Goal: Information Seeking & Learning: Learn about a topic

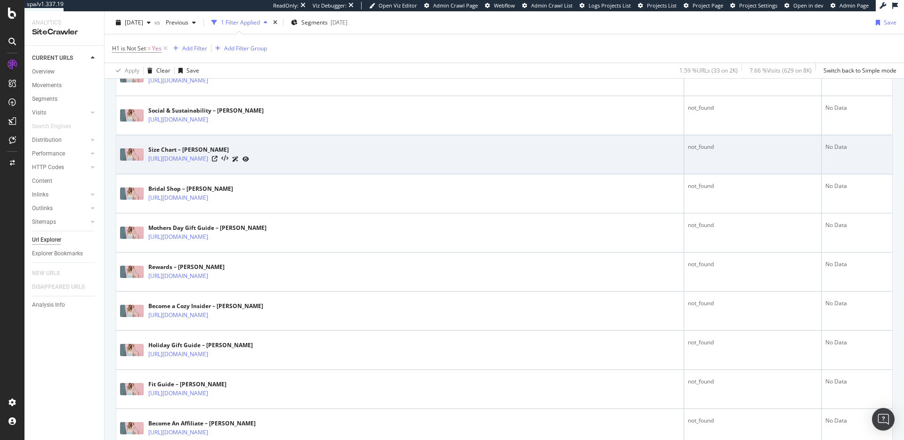
scroll to position [372, 0]
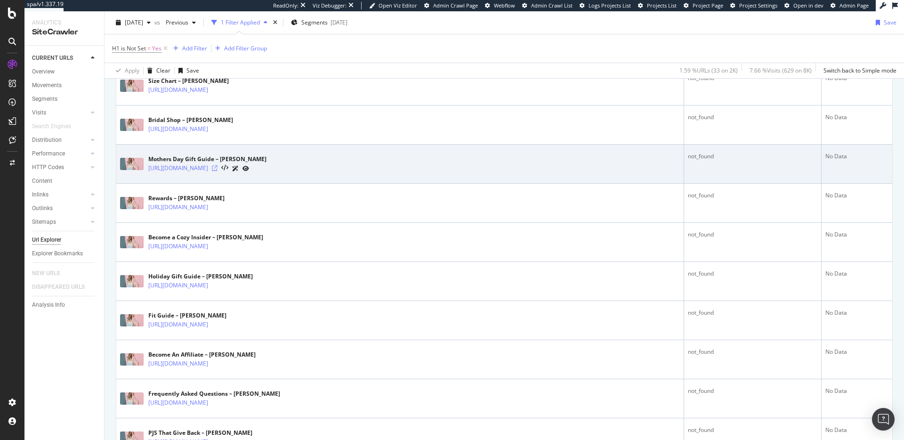
click at [218, 166] on icon at bounding box center [215, 168] width 6 height 6
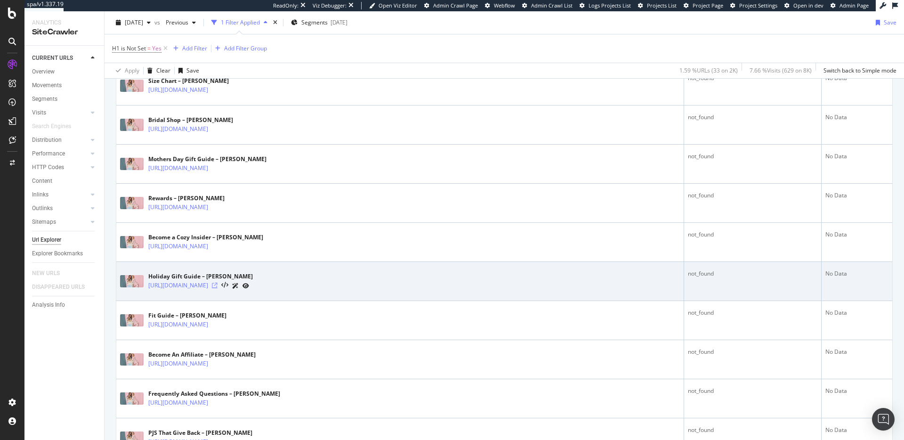
click at [218, 285] on icon at bounding box center [215, 286] width 6 height 6
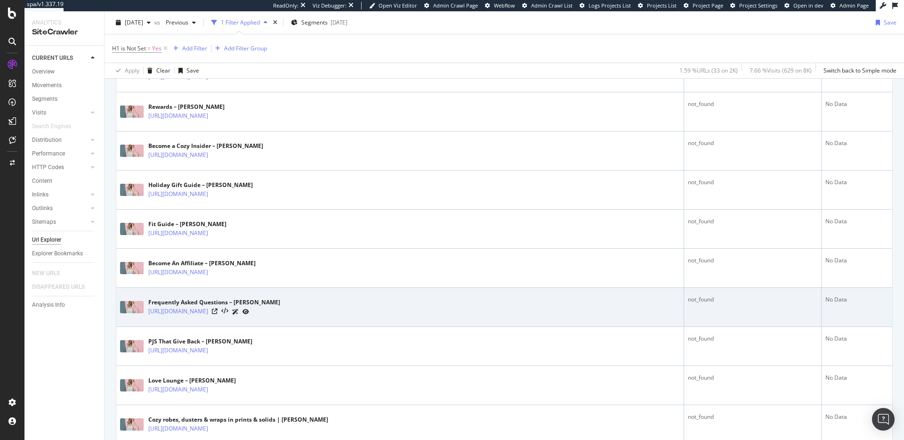
scroll to position [555, 0]
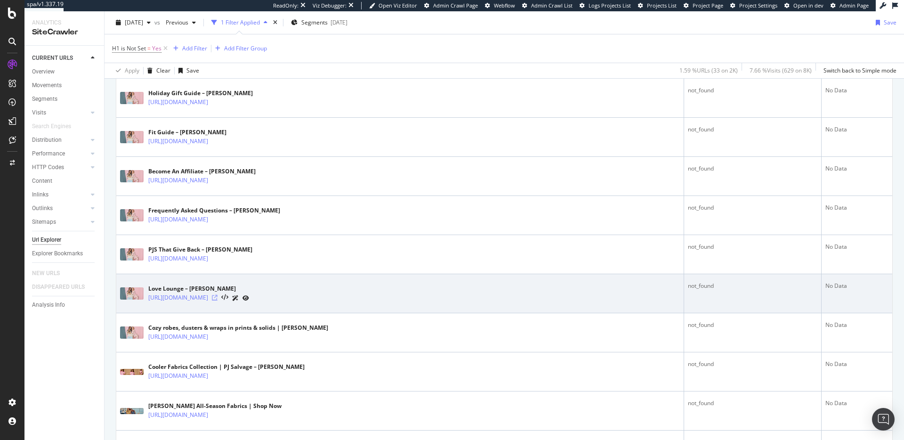
click at [218, 298] on icon at bounding box center [215, 298] width 6 height 6
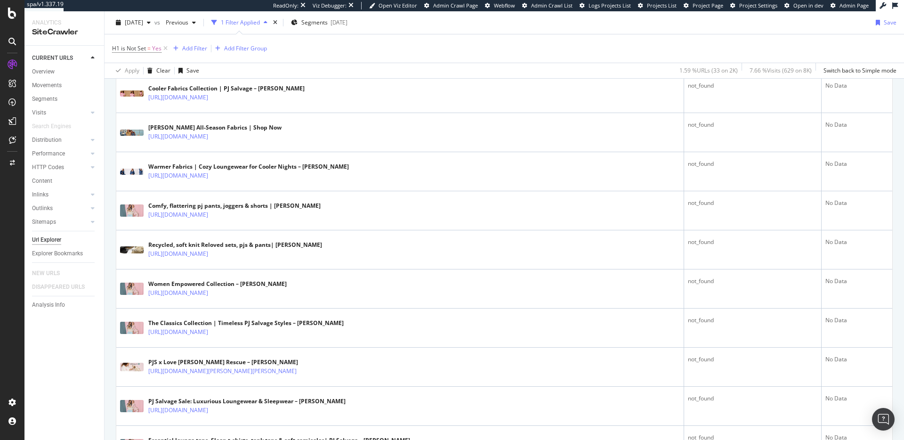
scroll to position [881, 0]
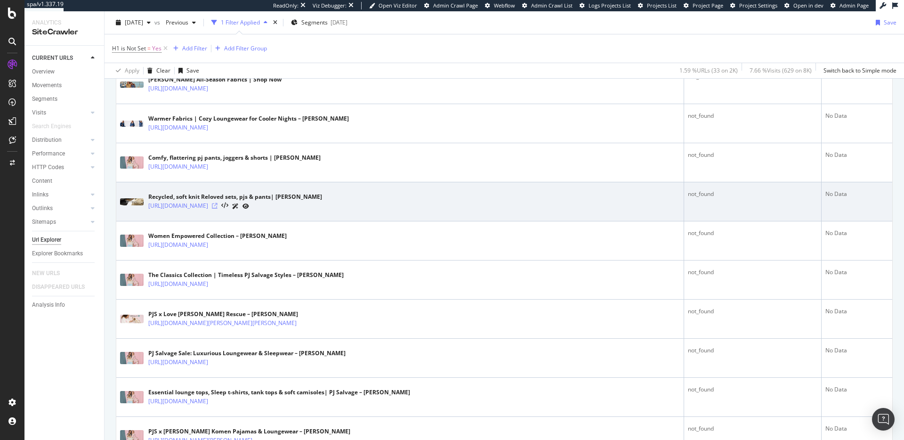
click at [218, 204] on icon at bounding box center [215, 206] width 6 height 6
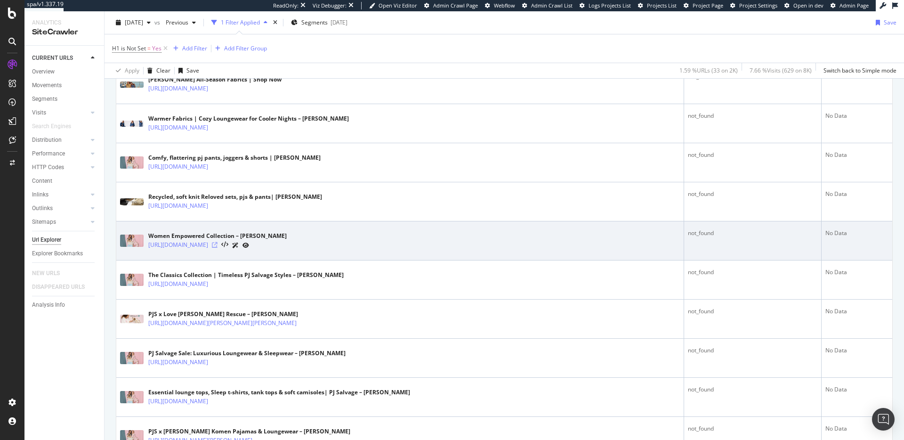
click at [218, 246] on icon at bounding box center [215, 245] width 6 height 6
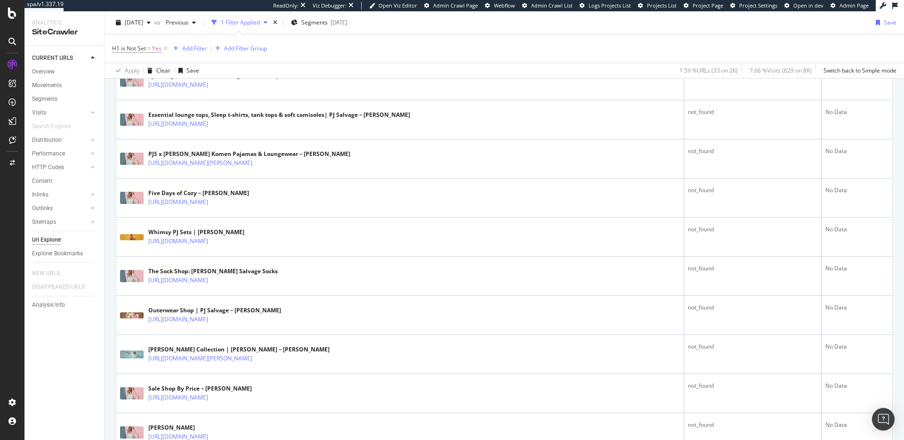
scroll to position [1225, 0]
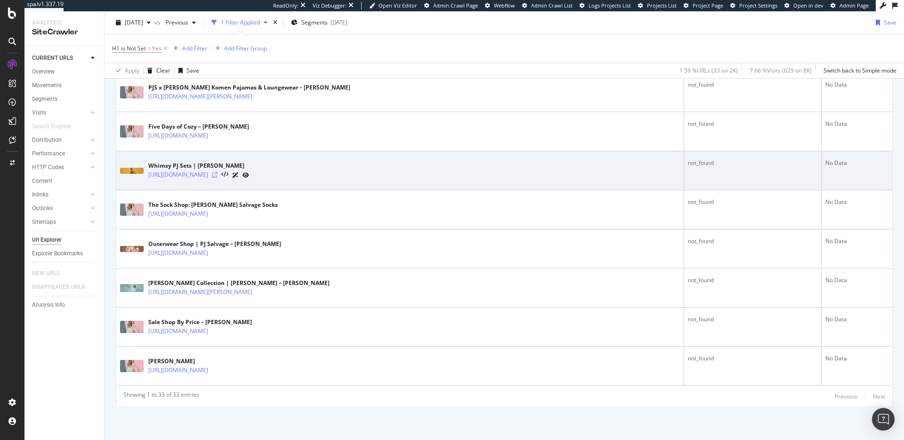
click at [218, 173] on icon at bounding box center [215, 175] width 6 height 6
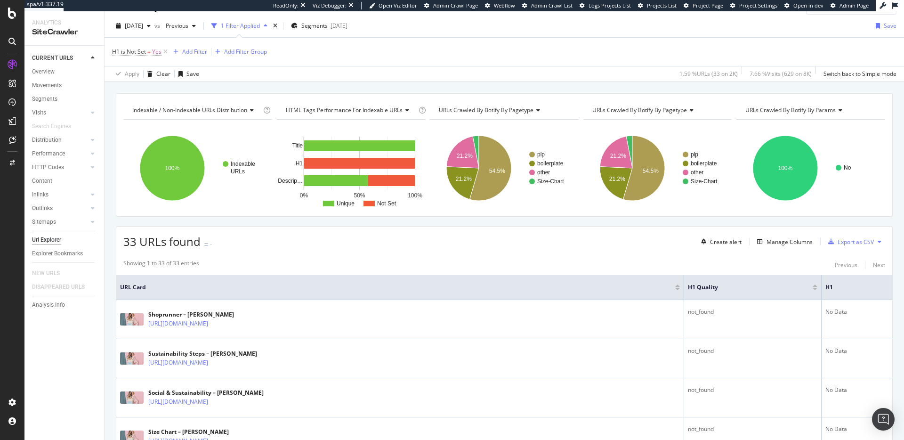
scroll to position [15, 0]
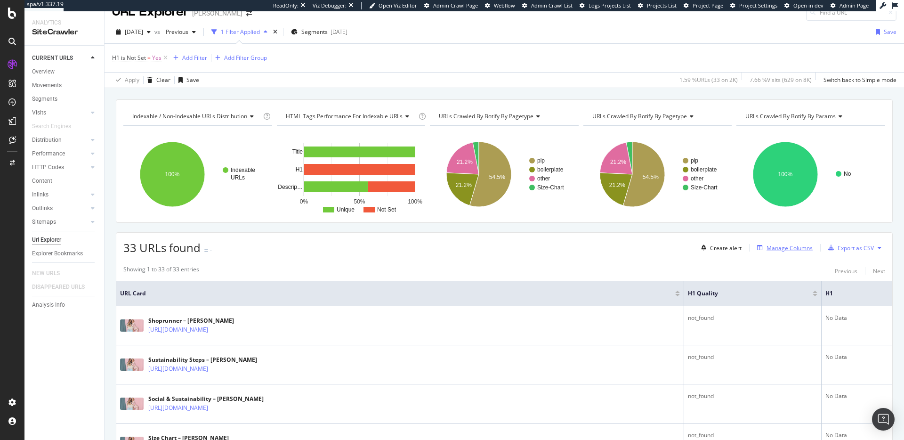
click at [778, 249] on div "Manage Columns" at bounding box center [790, 248] width 46 height 8
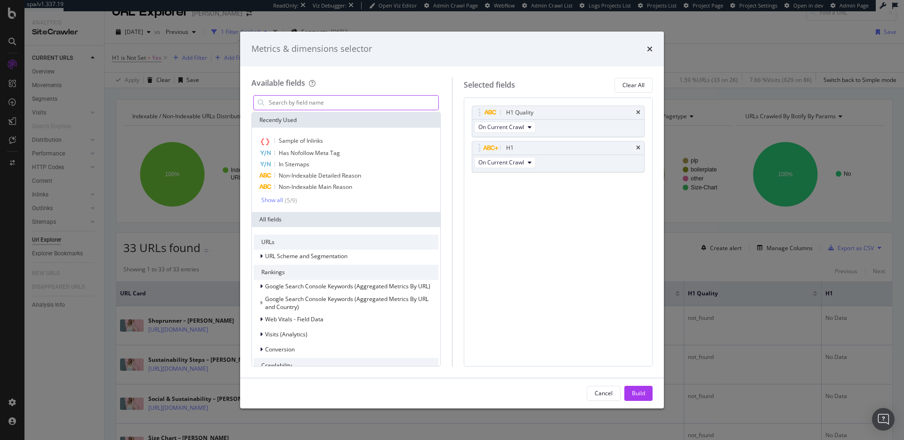
click at [388, 103] on input "modal" at bounding box center [353, 103] width 171 height 14
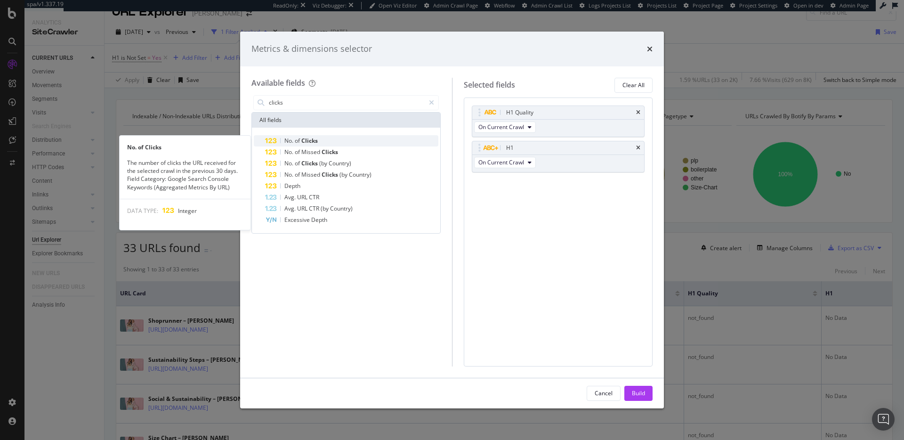
type input "clicks"
click at [358, 136] on div "No. of Clicks" at bounding box center [351, 140] width 173 height 11
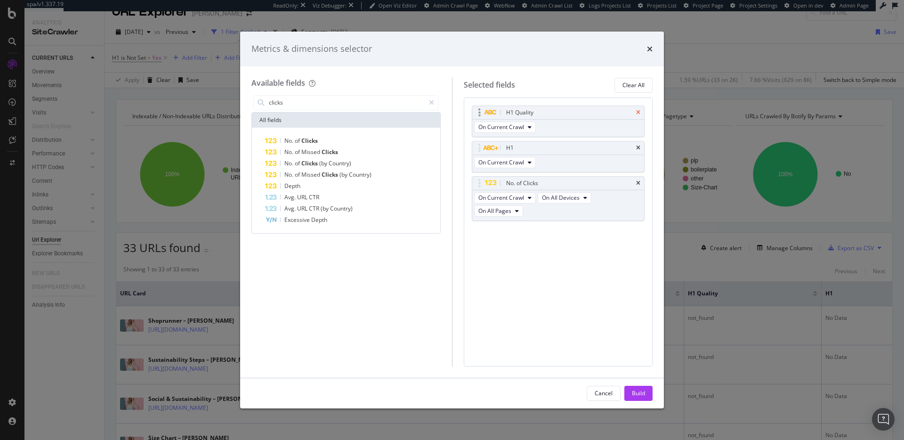
click at [638, 112] on icon "times" at bounding box center [638, 113] width 4 height 6
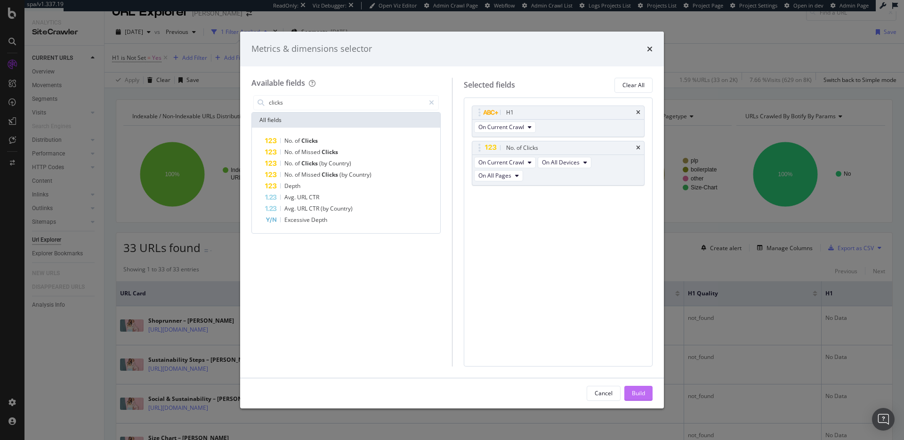
click at [635, 393] on div "Build" at bounding box center [638, 393] width 13 height 8
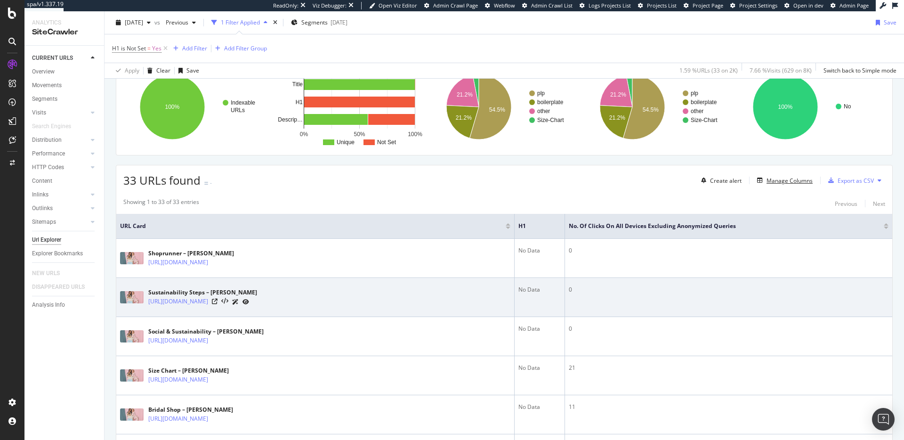
scroll to position [130, 0]
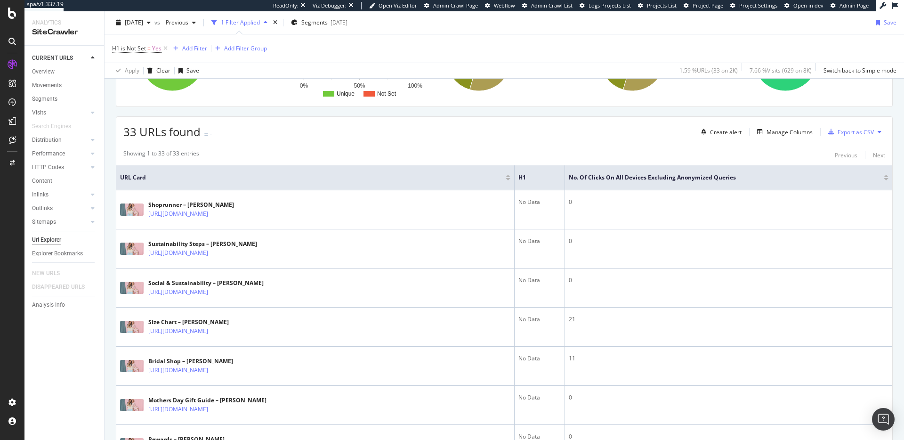
click at [884, 180] on div at bounding box center [886, 179] width 5 height 2
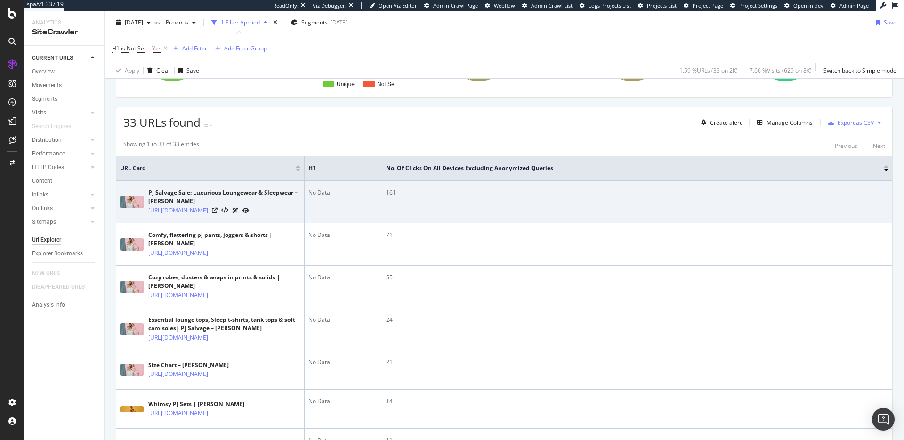
scroll to position [146, 0]
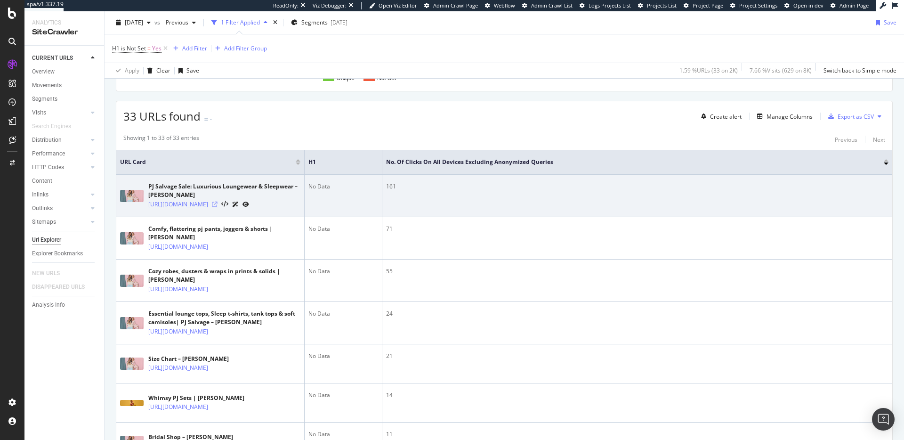
click at [218, 207] on icon at bounding box center [215, 205] width 6 height 6
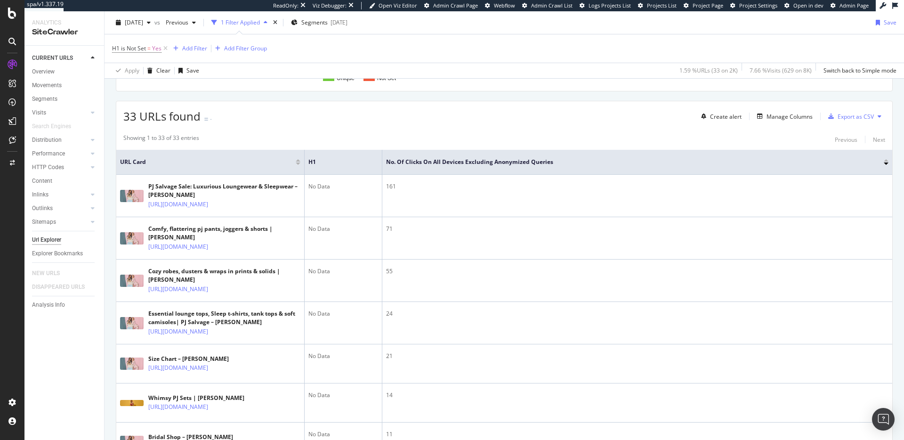
scroll to position [158, 0]
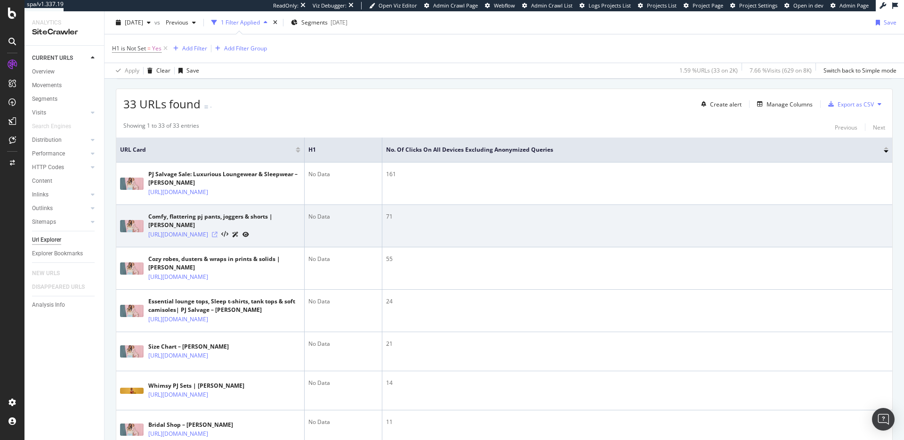
click at [218, 237] on icon at bounding box center [215, 235] width 6 height 6
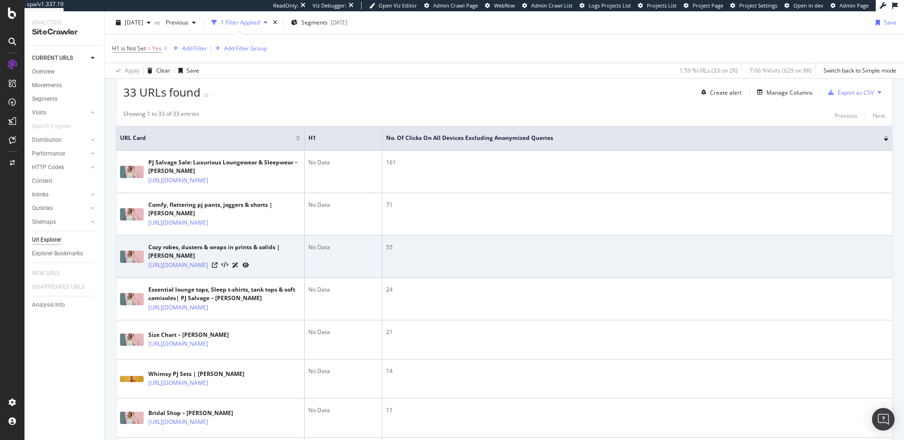
scroll to position [182, 0]
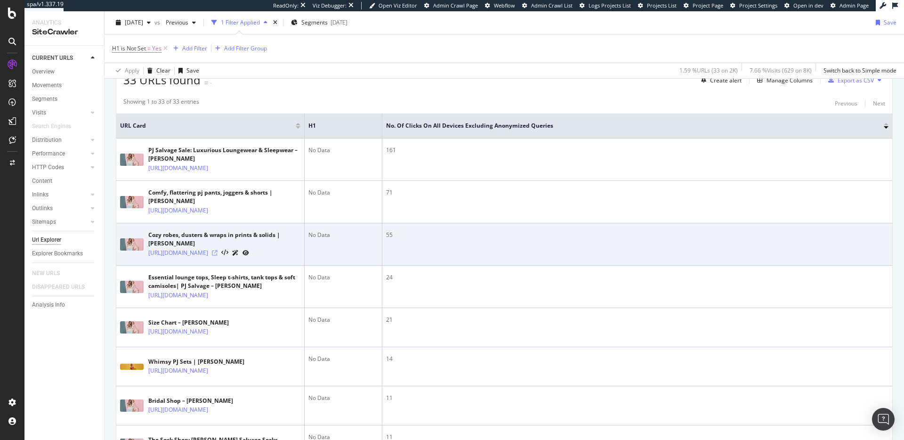
click at [218, 256] on icon at bounding box center [215, 253] width 6 height 6
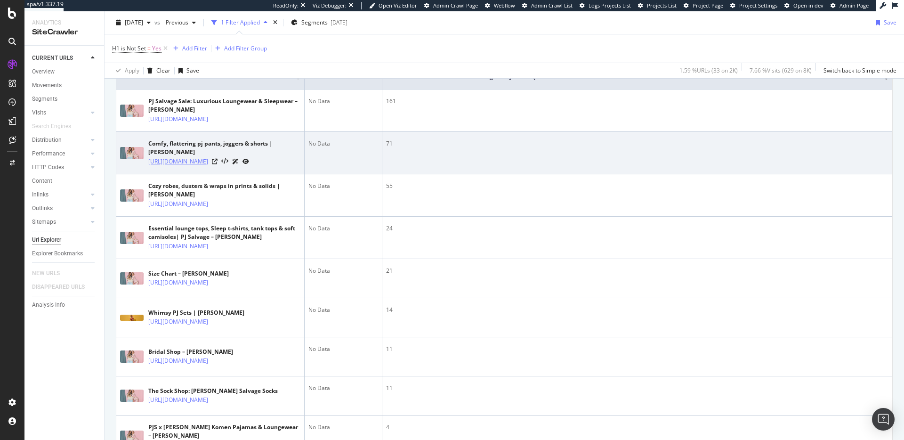
scroll to position [264, 0]
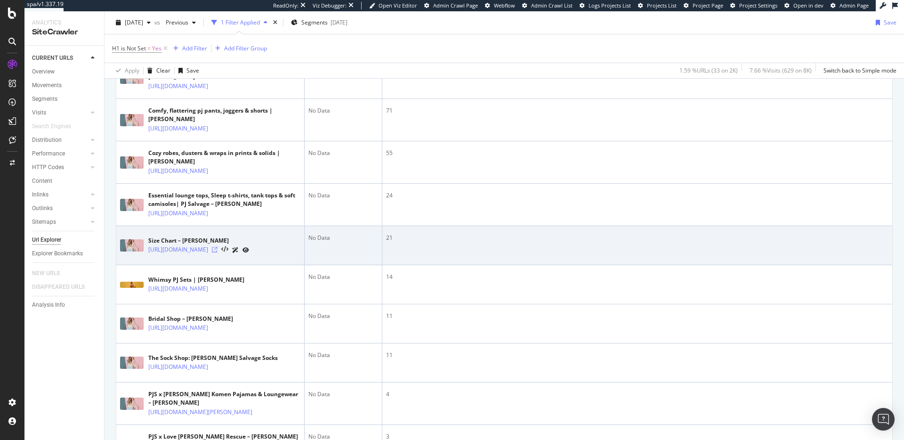
click at [218, 252] on icon at bounding box center [215, 250] width 6 height 6
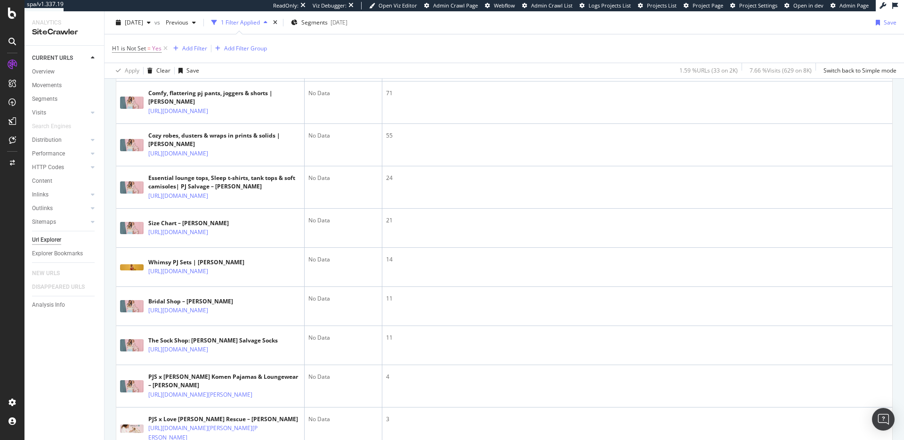
scroll to position [0, 0]
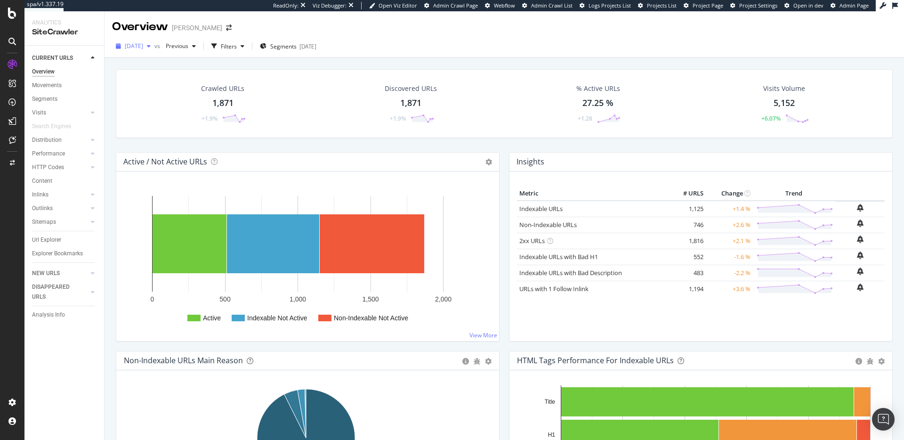
click at [129, 52] on div "2025 Jul. 27th" at bounding box center [133, 46] width 42 height 14
click at [171, 79] on div "[DATE]" at bounding box center [163, 80] width 74 height 8
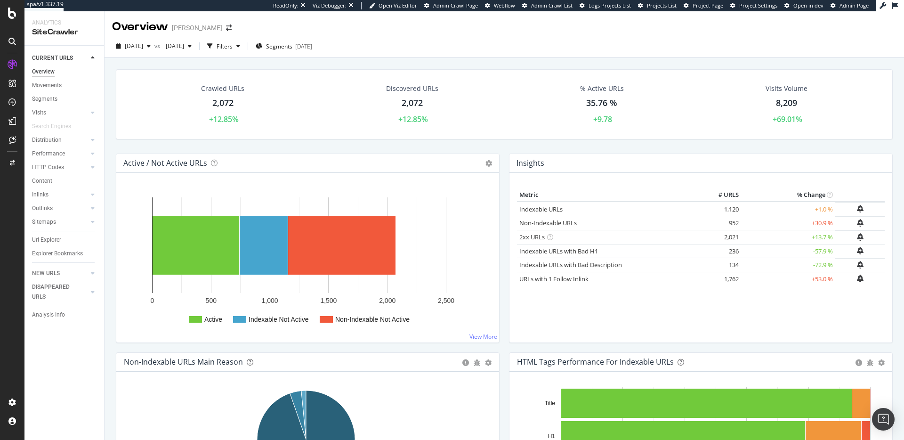
click at [162, 44] on span "vs" at bounding box center [158, 46] width 8 height 8
click at [184, 47] on span "2025 Jul. 20th" at bounding box center [173, 46] width 22 height 8
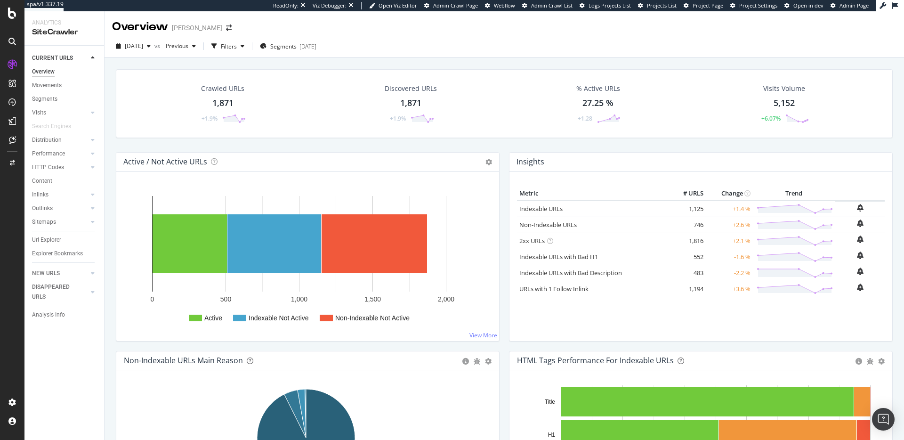
click at [54, 234] on div "Url Explorer" at bounding box center [68, 240] width 72 height 14
click at [54, 237] on div "Url Explorer" at bounding box center [46, 240] width 29 height 10
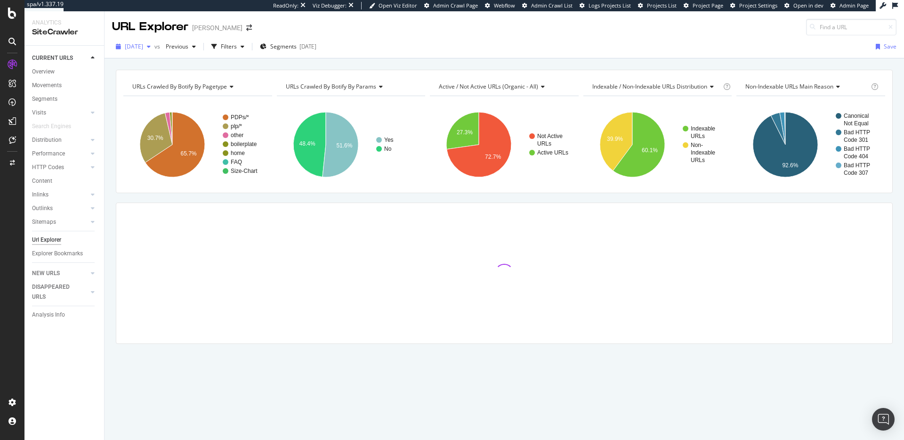
click at [143, 43] on span "2025 Jul. 27th" at bounding box center [134, 46] width 18 height 8
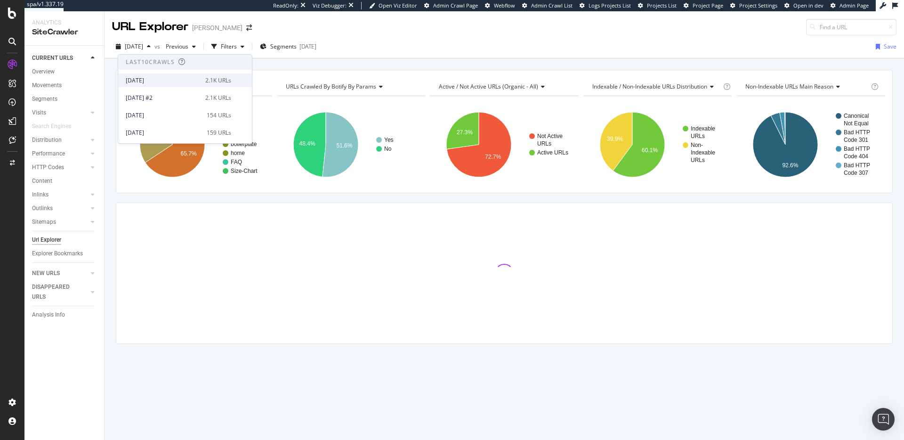
click at [172, 79] on div "[DATE]" at bounding box center [163, 80] width 74 height 8
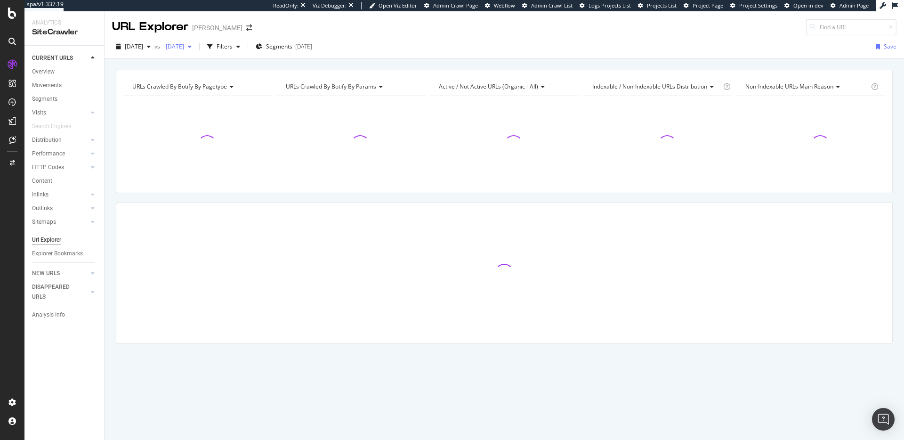
click at [184, 47] on span "2025 Jul. 20th" at bounding box center [173, 46] width 22 height 8
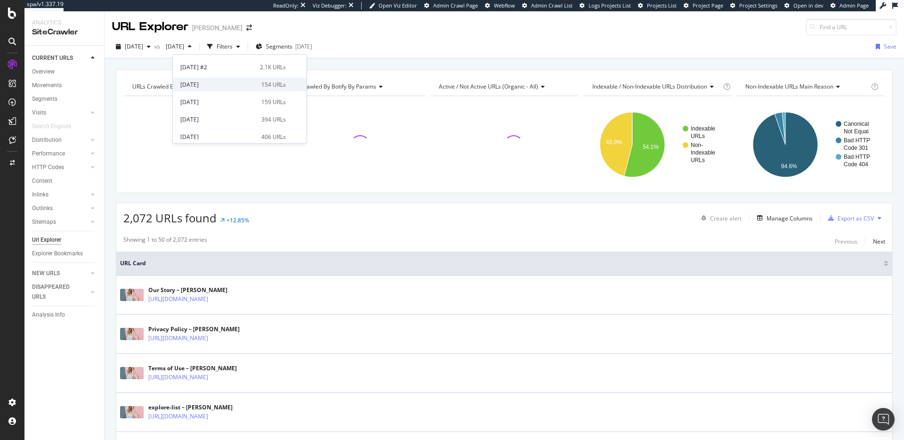
click at [237, 81] on div "[DATE]" at bounding box center [217, 85] width 75 height 8
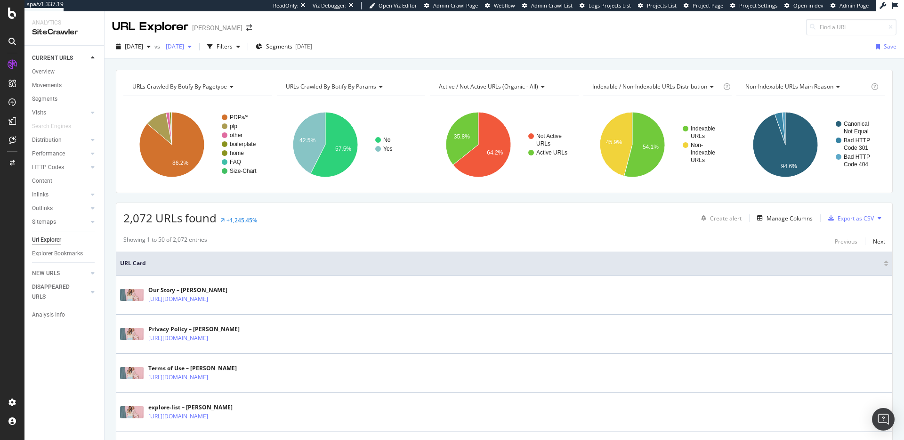
click at [184, 49] on span "[DATE]" at bounding box center [173, 46] width 22 height 8
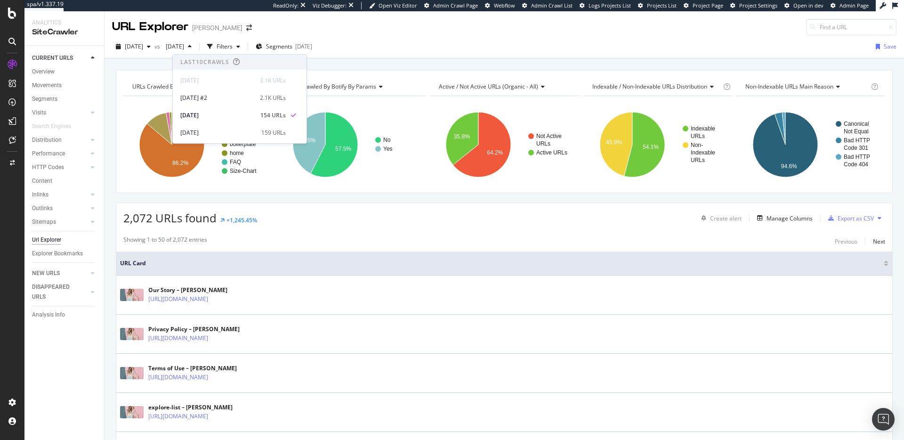
scroll to position [6, 0]
click at [359, 211] on div "2,072 URLs found +1,245.45% Create alert Manage Columns Export as CSV" at bounding box center [504, 214] width 776 height 23
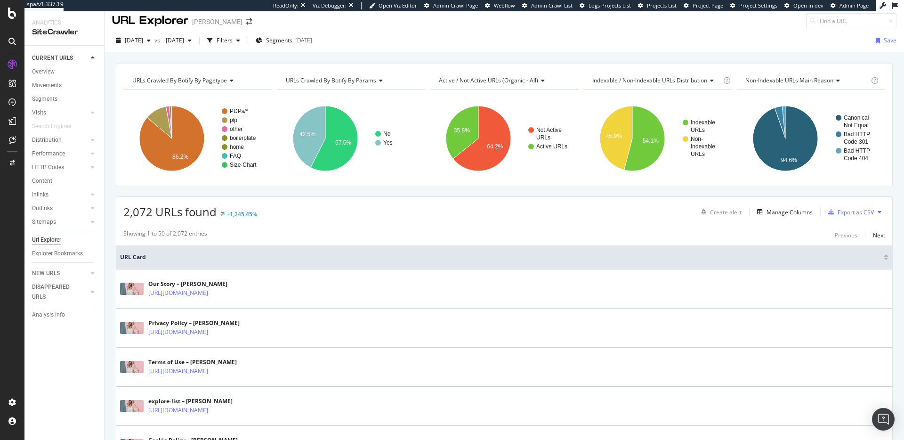
scroll to position [12, 0]
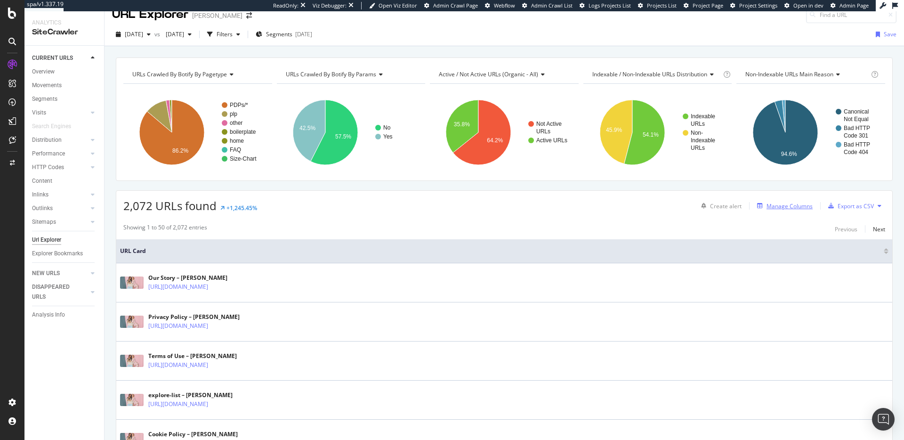
click at [785, 209] on div "Manage Columns" at bounding box center [790, 206] width 46 height 8
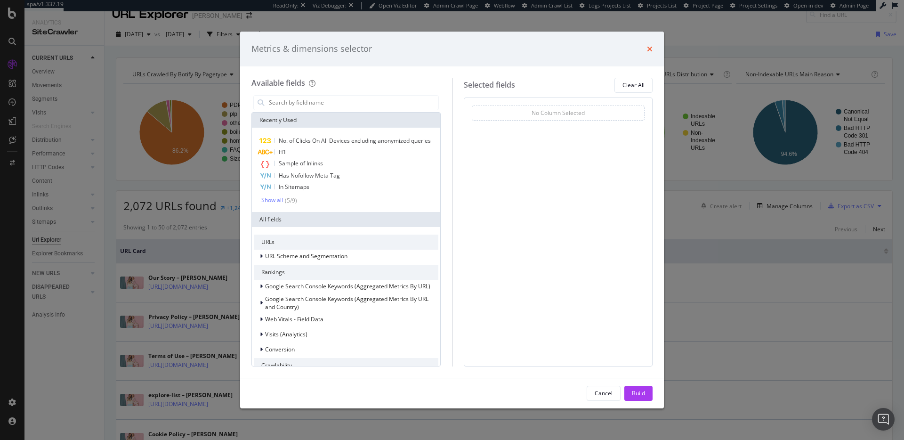
click at [652, 48] on icon "times" at bounding box center [650, 49] width 6 height 8
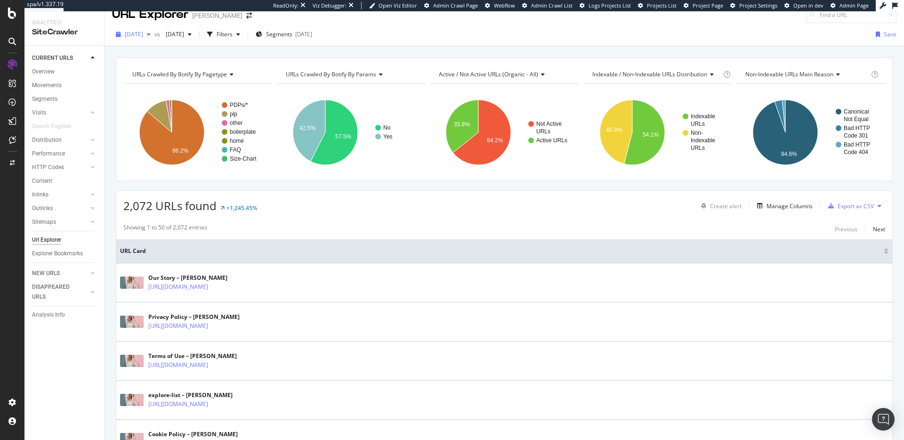
click at [143, 33] on span "[DATE]" at bounding box center [134, 34] width 18 height 8
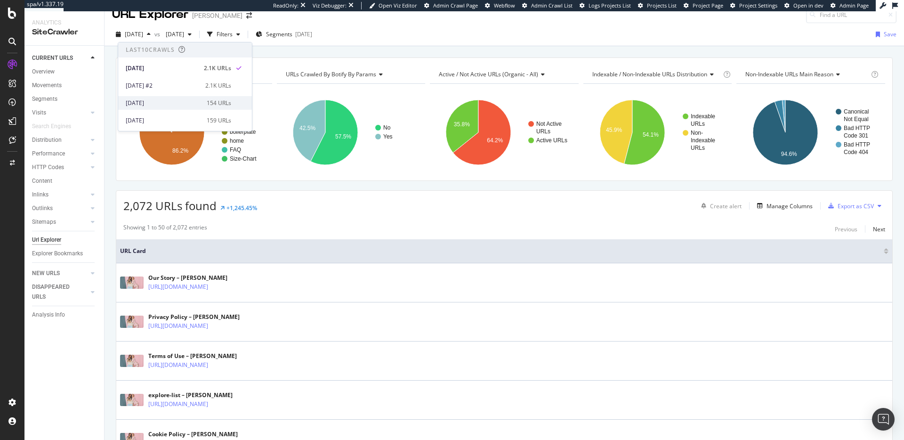
click at [155, 99] on div "2025 Sep. 5th" at bounding box center [163, 103] width 75 height 8
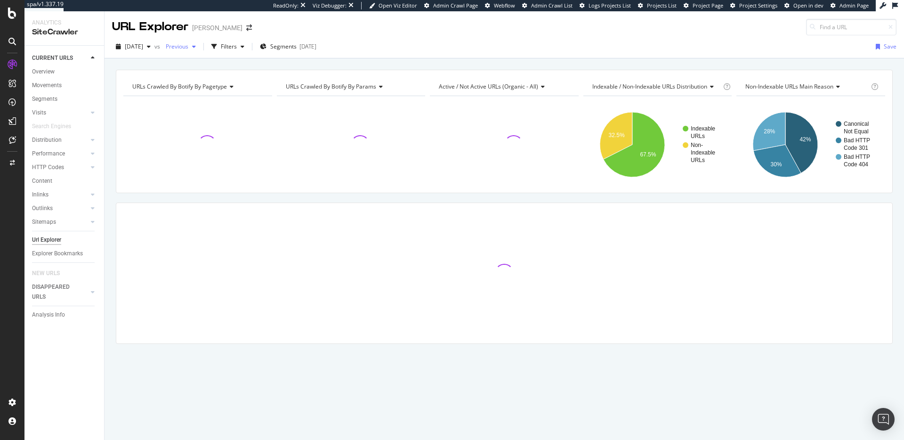
click at [188, 46] on span "Previous" at bounding box center [175, 46] width 26 height 8
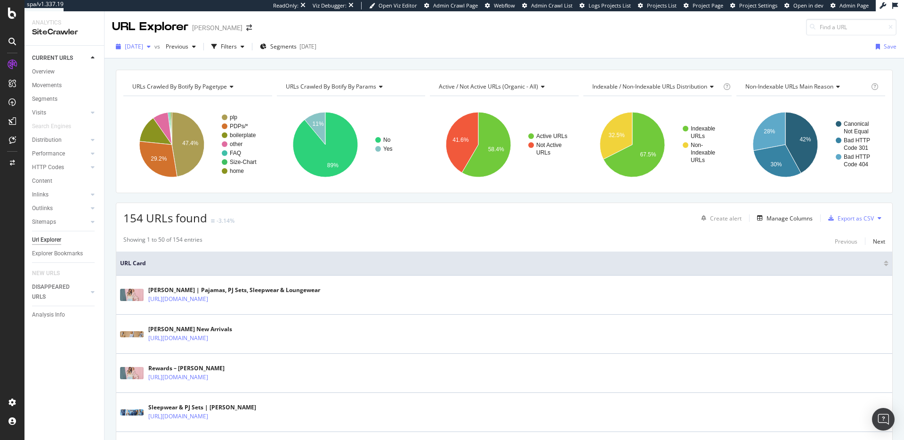
click at [143, 48] on span "2025 Sep. 5th" at bounding box center [134, 46] width 18 height 8
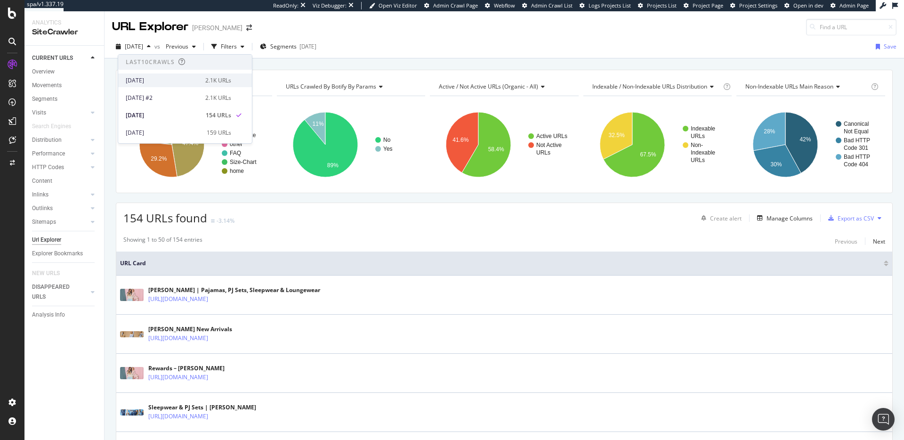
click at [164, 82] on div "[DATE]" at bounding box center [163, 80] width 74 height 8
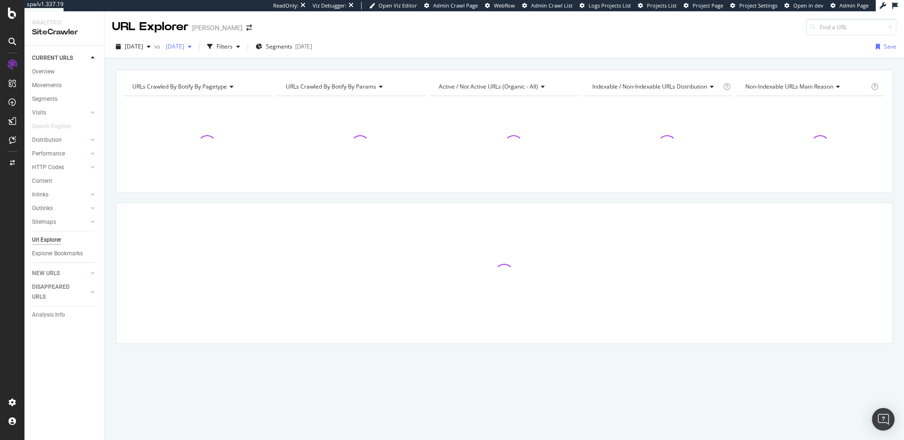
click at [184, 49] on span "2025 Sep. 4th" at bounding box center [173, 46] width 22 height 8
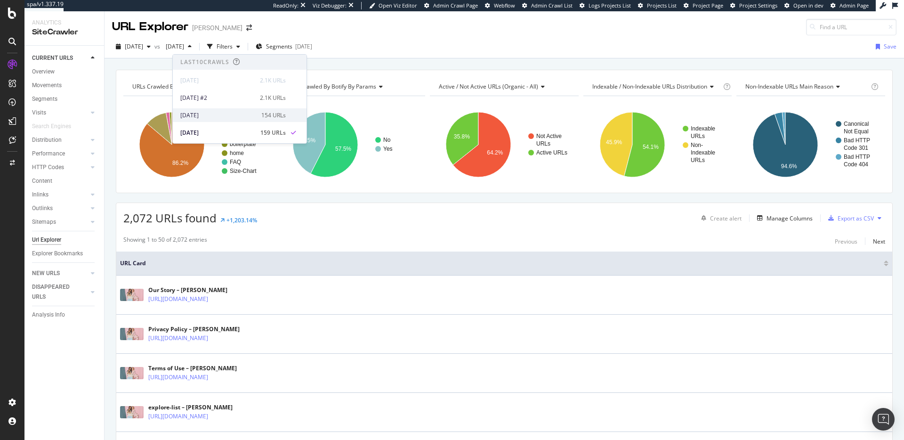
click at [221, 112] on div "2025 Sep. 5th" at bounding box center [217, 115] width 75 height 8
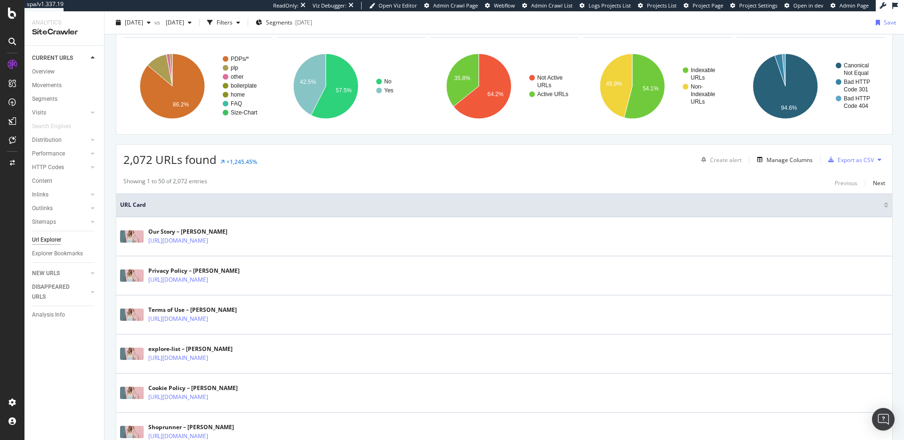
scroll to position [65, 0]
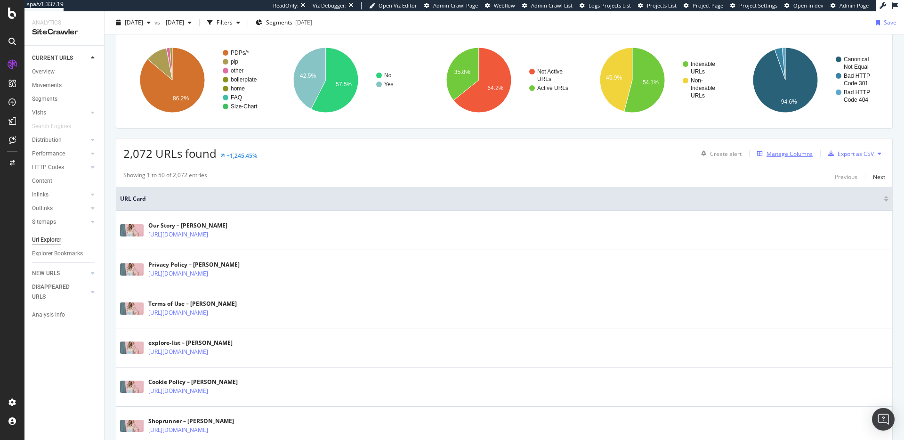
click at [788, 152] on div "Manage Columns" at bounding box center [790, 154] width 46 height 8
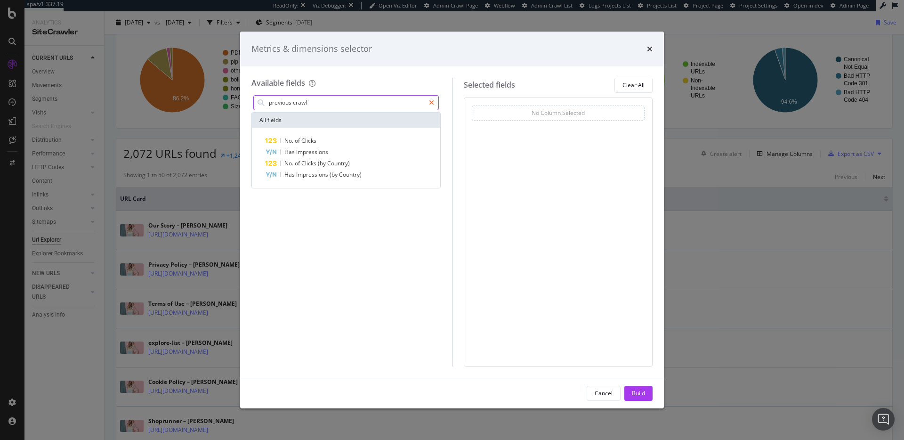
type input "previous crawl"
click at [435, 100] on div "modal" at bounding box center [432, 102] width 14 height 15
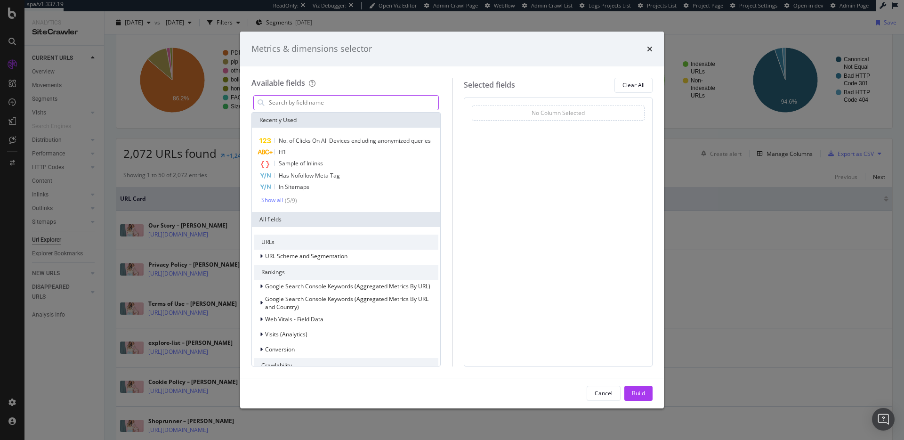
click at [375, 103] on input "modal" at bounding box center [353, 103] width 171 height 14
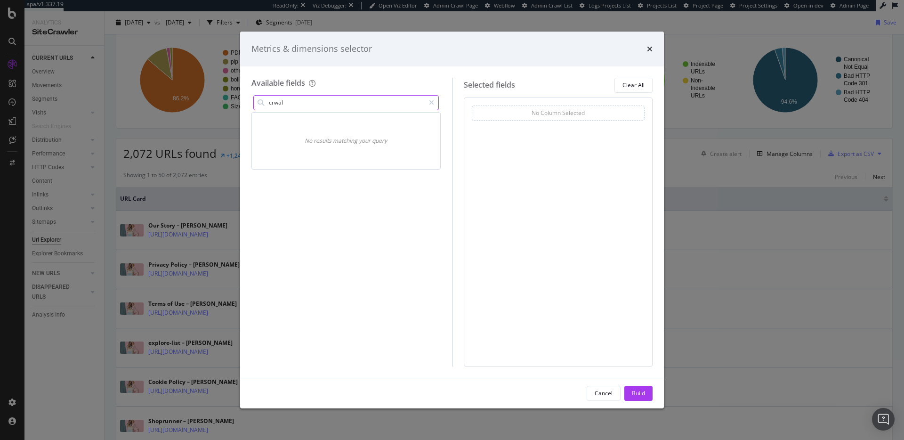
click at [375, 103] on input "crwal" at bounding box center [346, 103] width 157 height 14
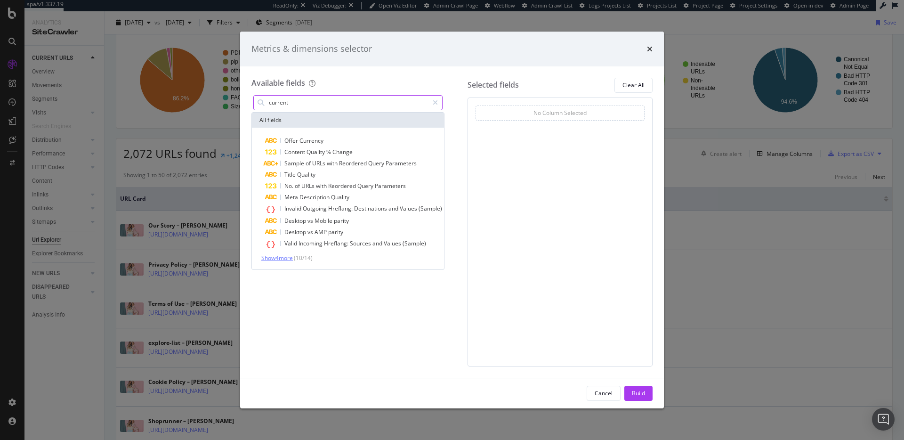
type input "current"
click at [288, 259] on span "Show 4 more" at bounding box center [277, 258] width 32 height 8
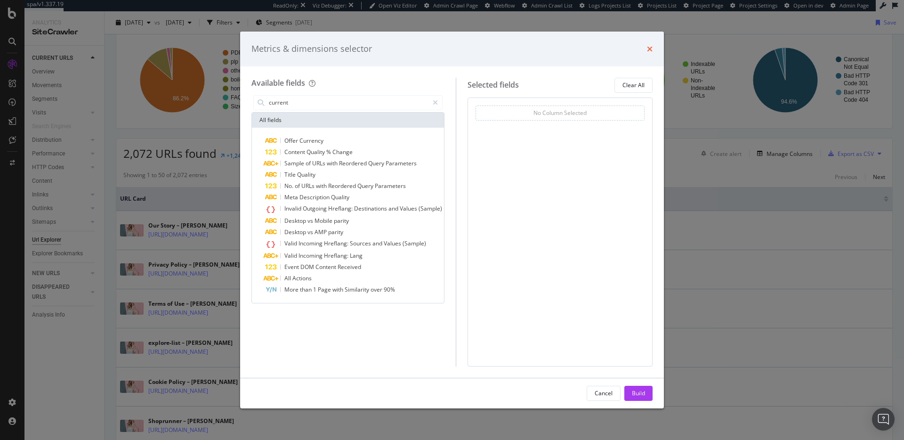
click at [651, 48] on icon "times" at bounding box center [650, 49] width 6 height 8
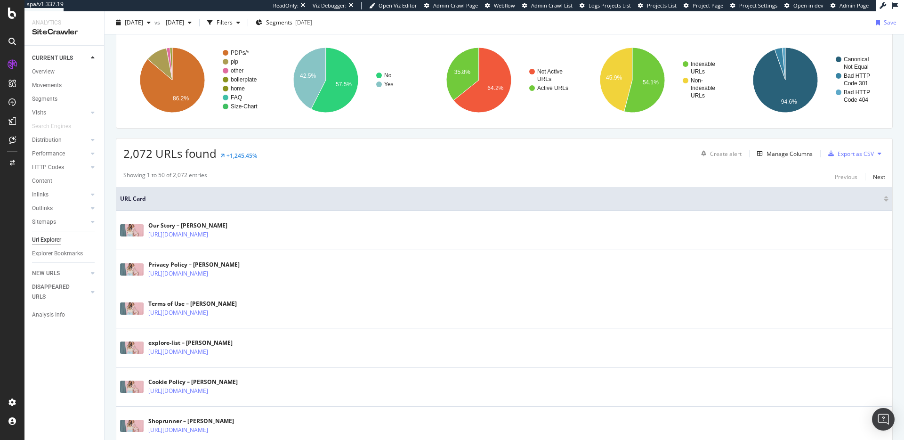
click at [514, 154] on div "2,072 URLs found +1,245.45% Create alert Manage Columns Export as CSV" at bounding box center [504, 149] width 776 height 23
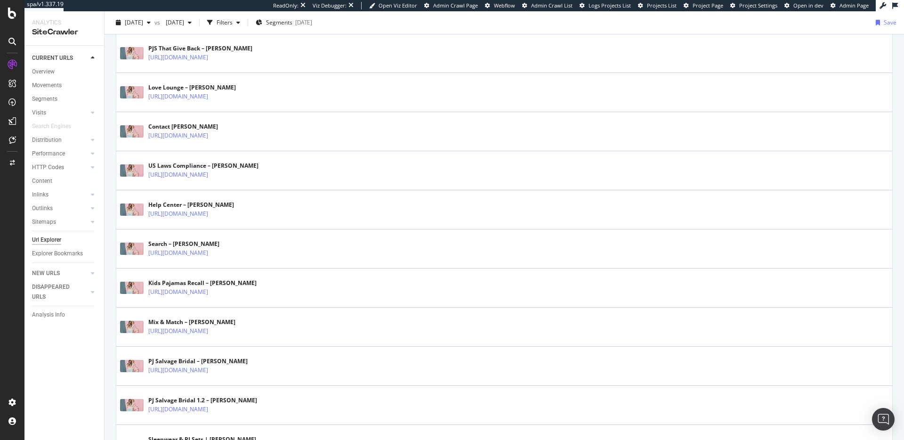
scroll to position [1040, 0]
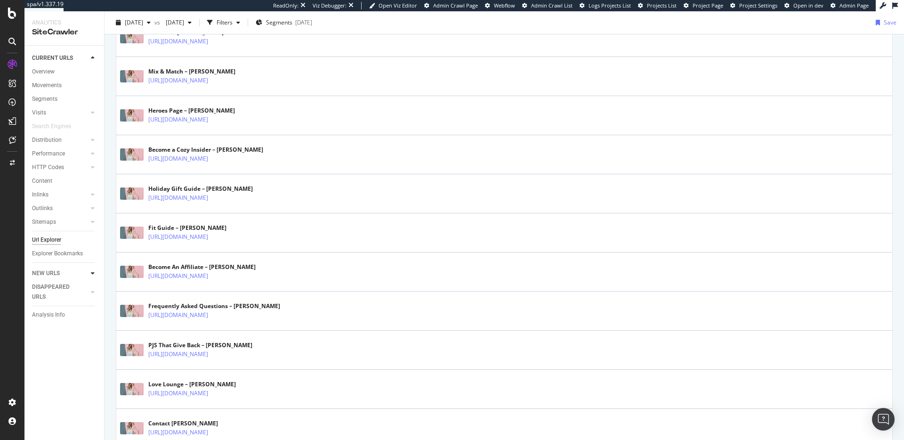
click at [91, 276] on div at bounding box center [92, 272] width 9 height 9
click at [44, 84] on div "Overview" at bounding box center [43, 86] width 23 height 10
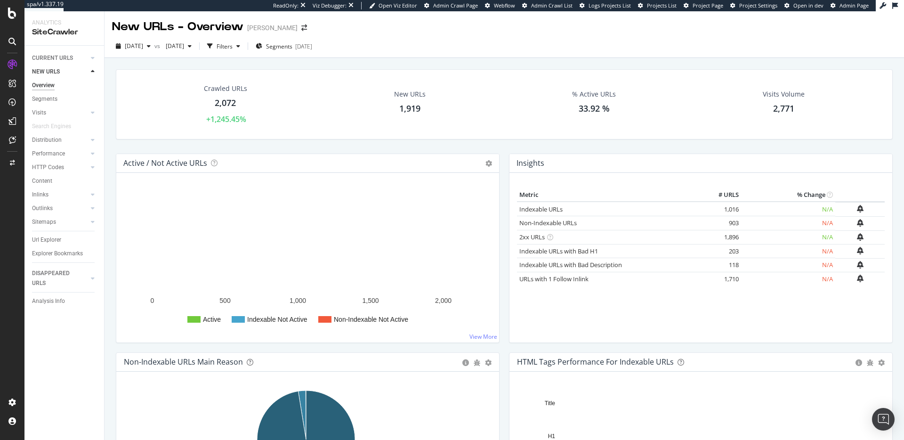
click at [226, 86] on div "Crawled URLs" at bounding box center [225, 88] width 43 height 9
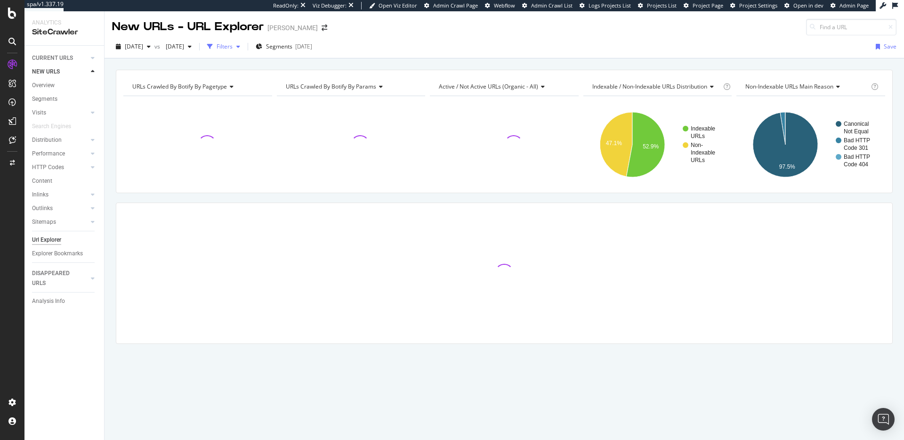
click at [233, 49] on div "Filters" at bounding box center [225, 46] width 16 height 8
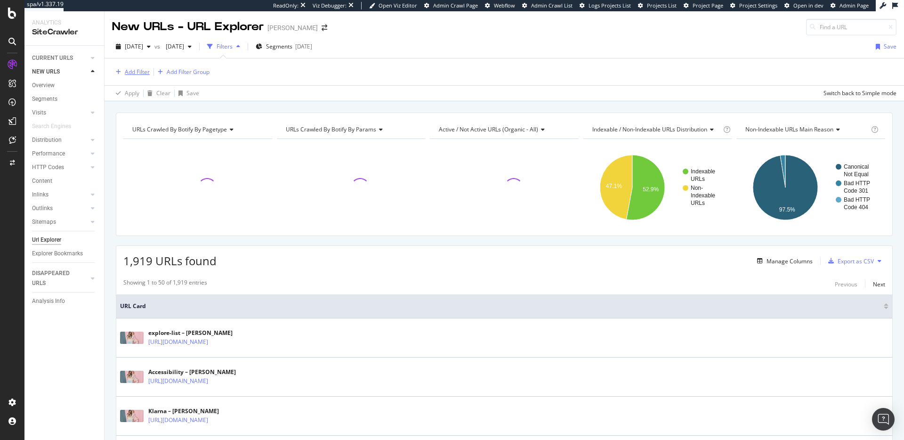
click at [128, 72] on div "Add Filter" at bounding box center [137, 72] width 25 height 8
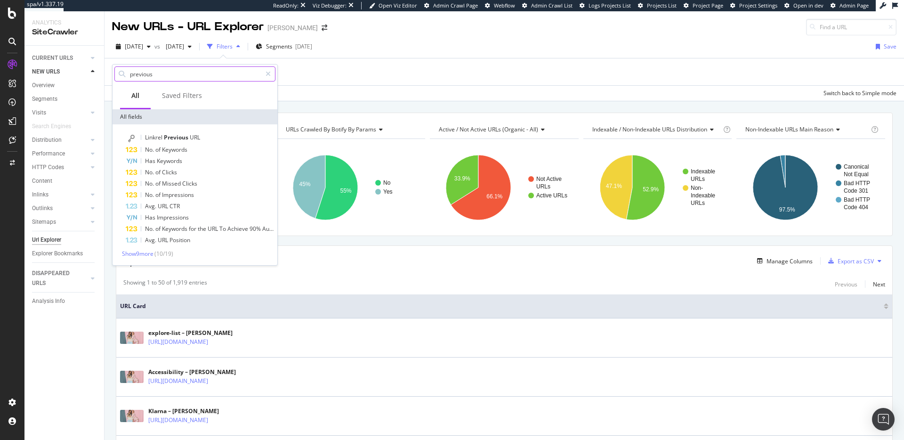
click at [160, 73] on input "previous" at bounding box center [195, 74] width 132 height 14
type input "crawl"
click at [148, 252] on span "Show 10 more" at bounding box center [139, 254] width 35 height 8
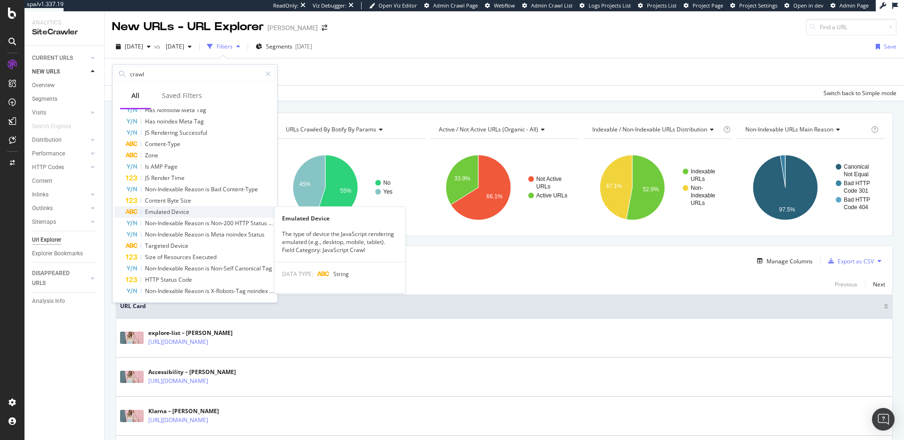
scroll to position [76, 0]
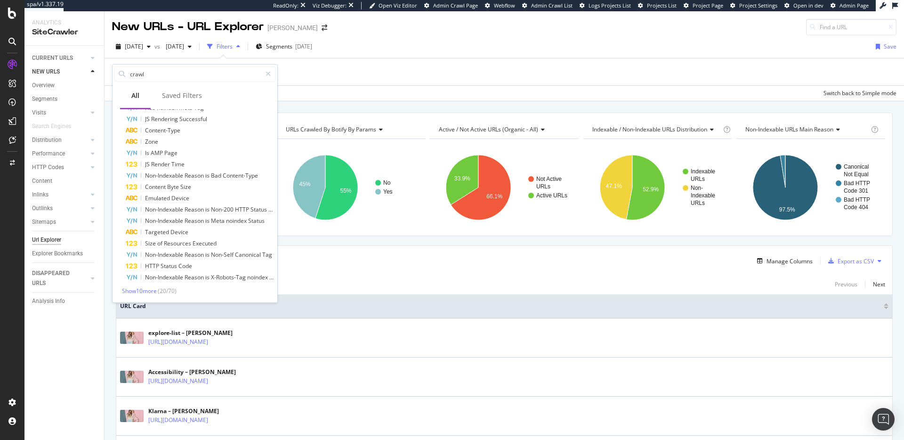
click at [349, 71] on div "Add Filter Add Filter Group" at bounding box center [504, 71] width 785 height 27
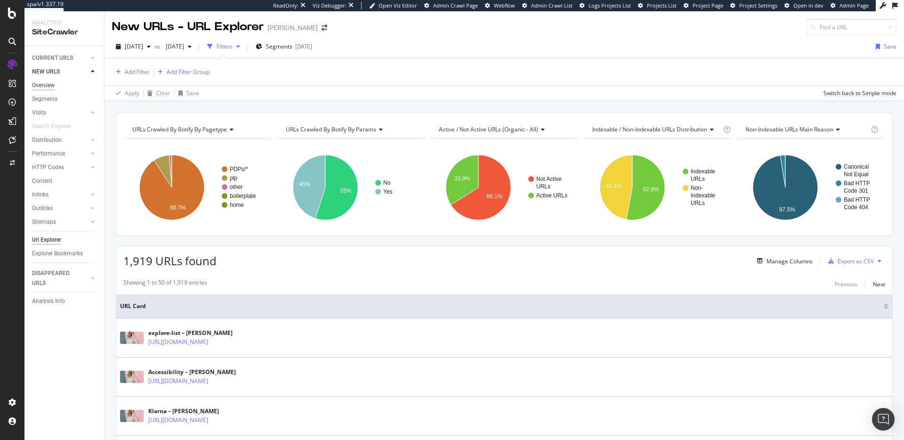
click at [51, 84] on div "Overview" at bounding box center [43, 86] width 23 height 10
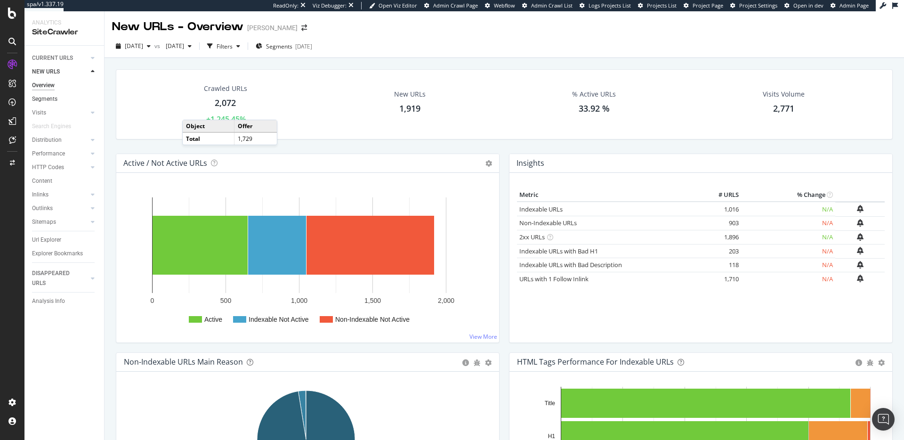
click at [59, 98] on link "Segments" at bounding box center [64, 99] width 65 height 10
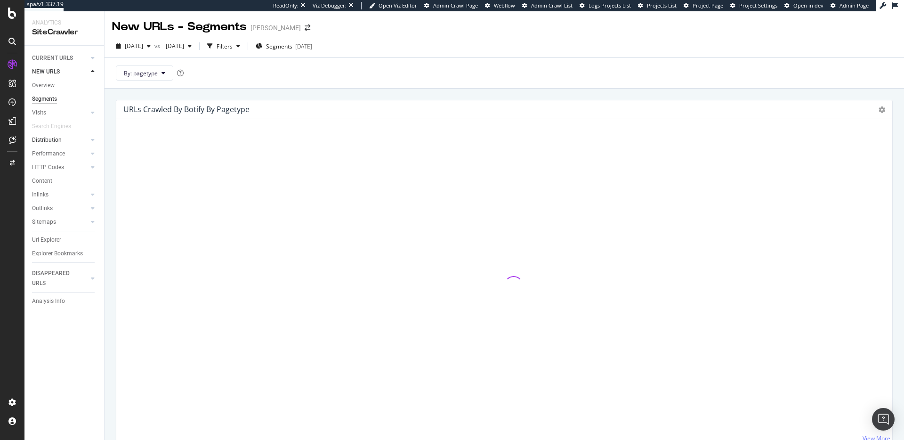
click at [86, 139] on div at bounding box center [83, 139] width 9 height 9
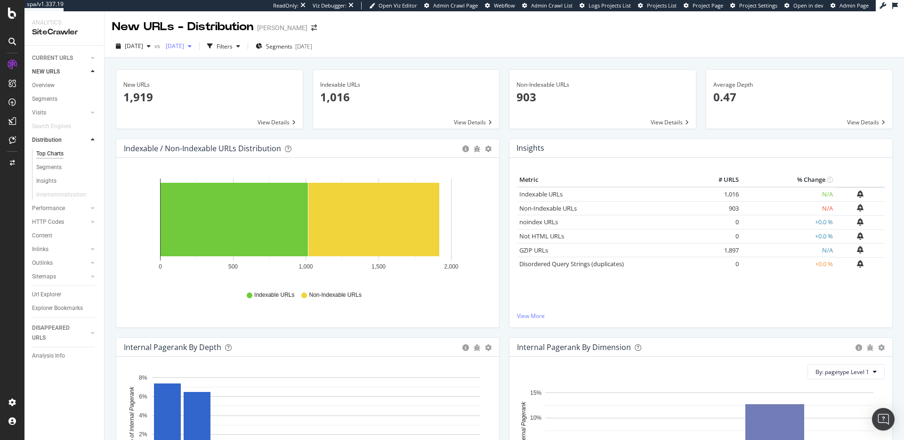
click at [184, 48] on span "2025 Sep. 5th" at bounding box center [173, 46] width 22 height 8
click at [268, 121] on span at bounding box center [209, 99] width 187 height 59
click at [80, 165] on link "Segments" at bounding box center [66, 168] width 61 height 10
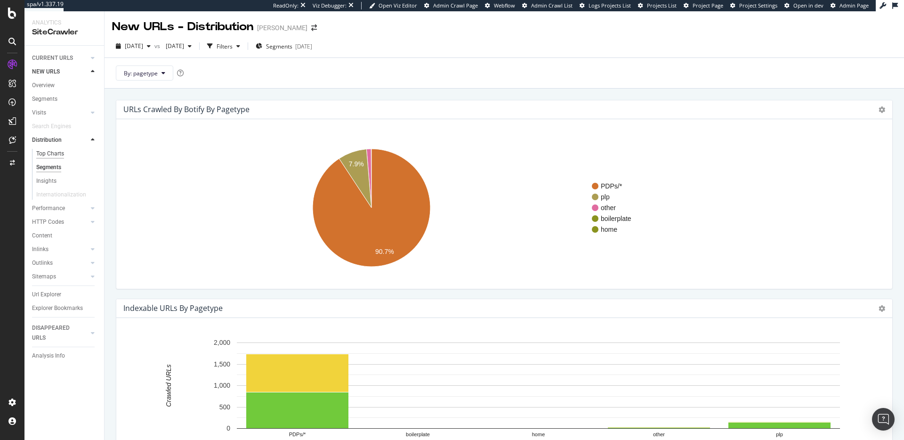
click at [57, 154] on div "Top Charts" at bounding box center [50, 154] width 28 height 10
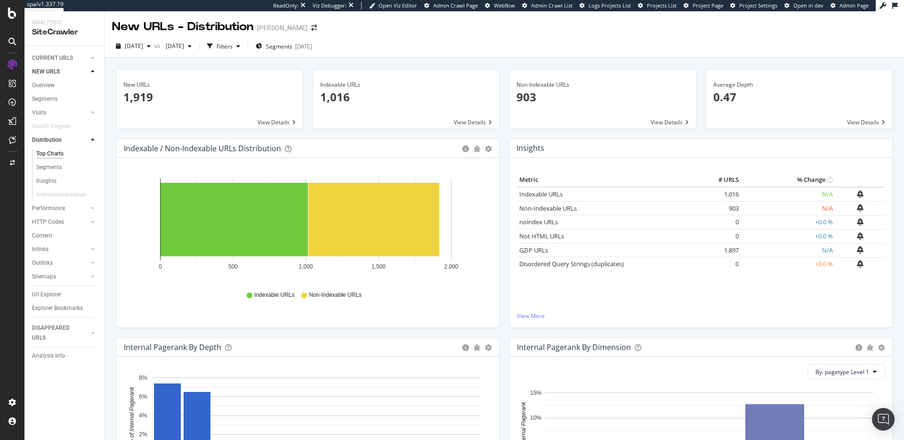
click at [235, 104] on span at bounding box center [209, 99] width 187 height 59
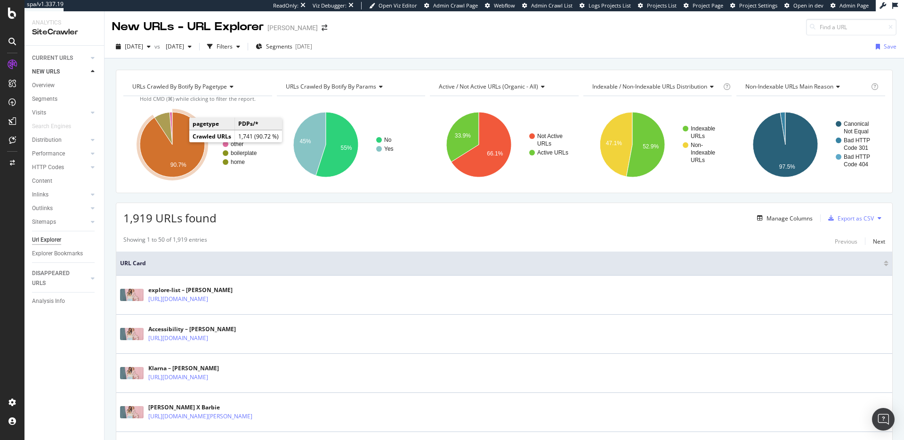
click at [184, 157] on icon "A chart." at bounding box center [172, 144] width 65 height 65
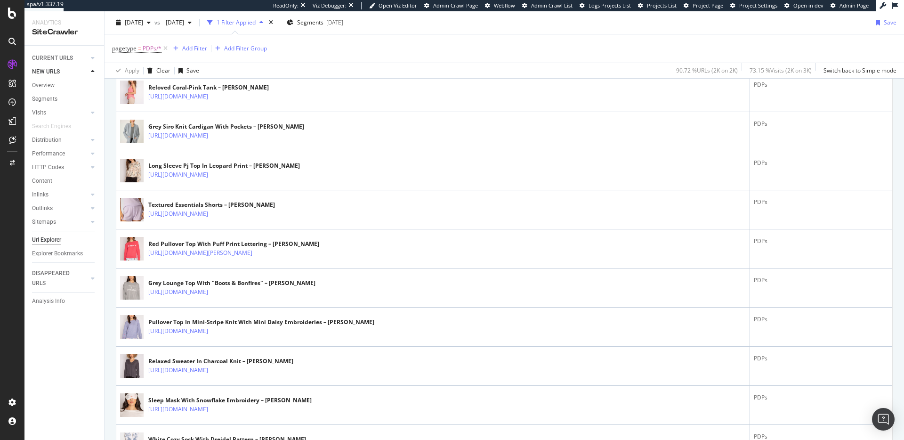
scroll to position [1434, 0]
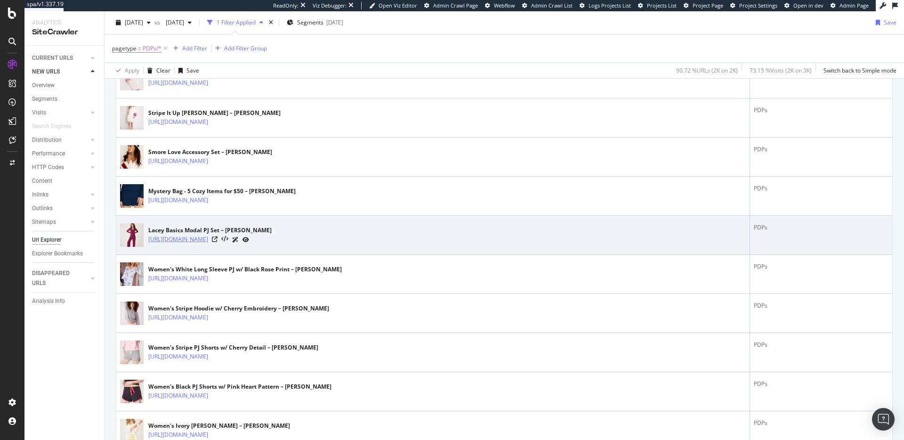
click at [208, 238] on link "https://www.pjsalvage.com/products/lacey-basics-modal-pj-set" at bounding box center [178, 239] width 60 height 9
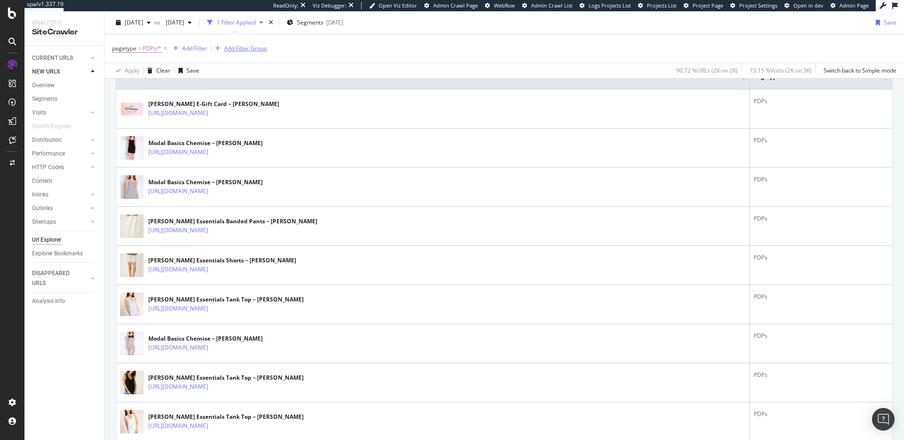
scroll to position [0, 0]
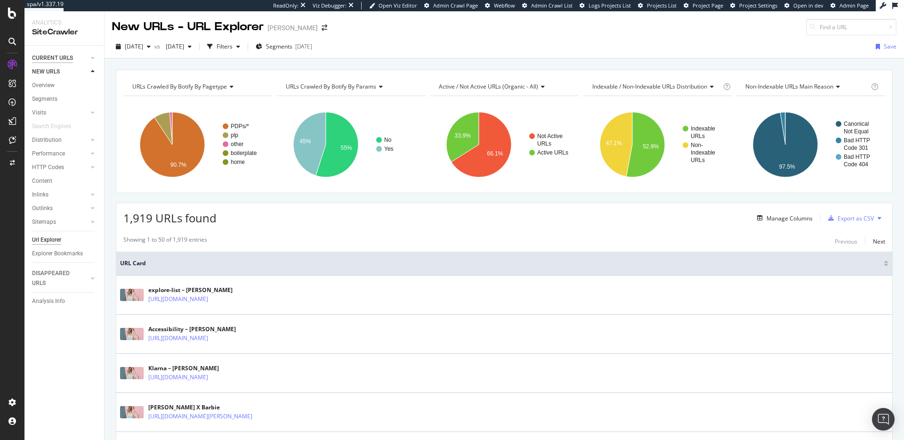
click at [51, 59] on div "CURRENT URLS" at bounding box center [52, 58] width 41 height 10
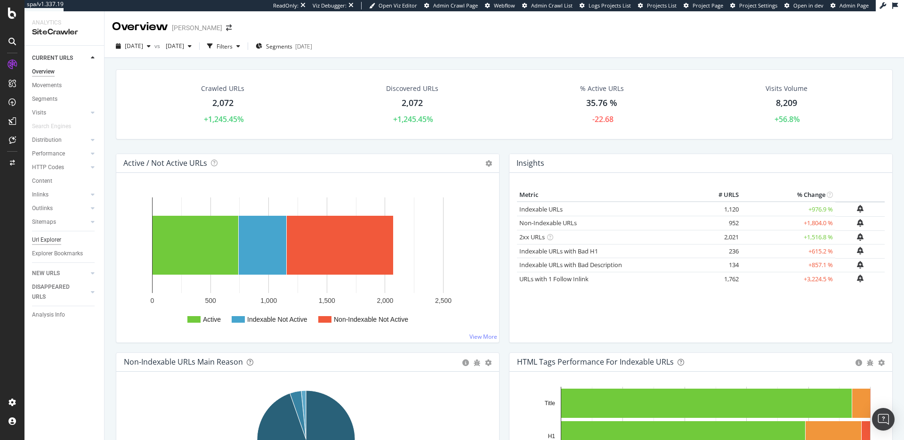
click at [45, 242] on div "Url Explorer" at bounding box center [46, 240] width 29 height 10
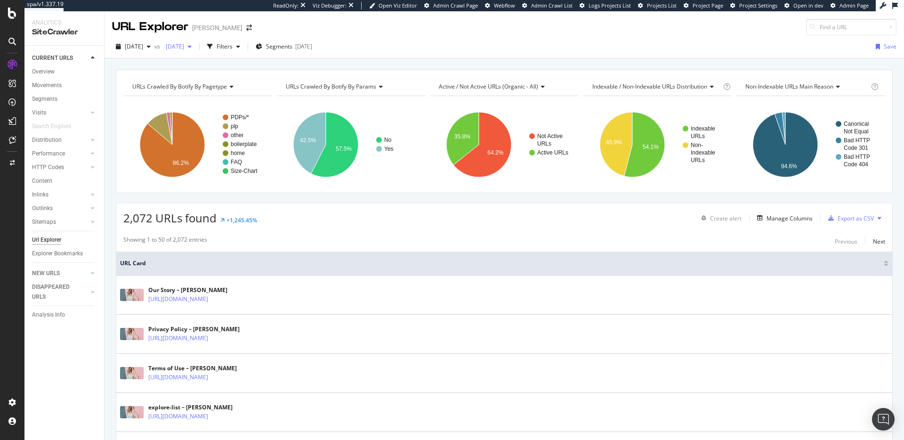
click at [184, 46] on span "2025 Sep. 5th" at bounding box center [173, 46] width 22 height 8
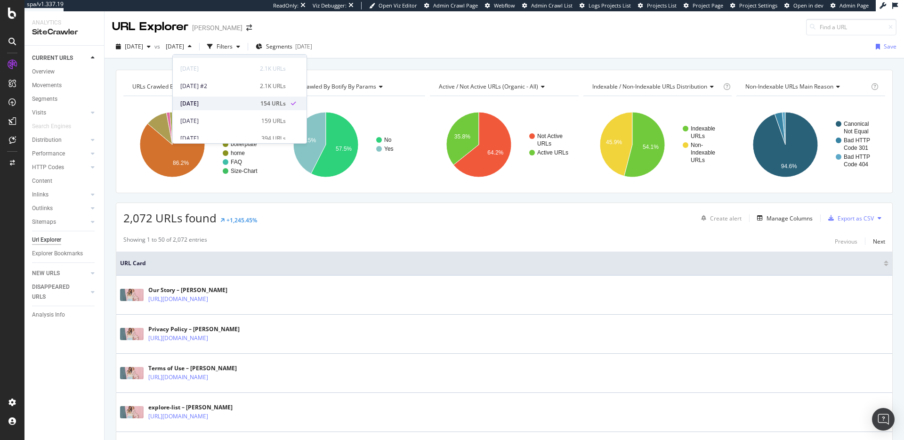
scroll to position [18, 0]
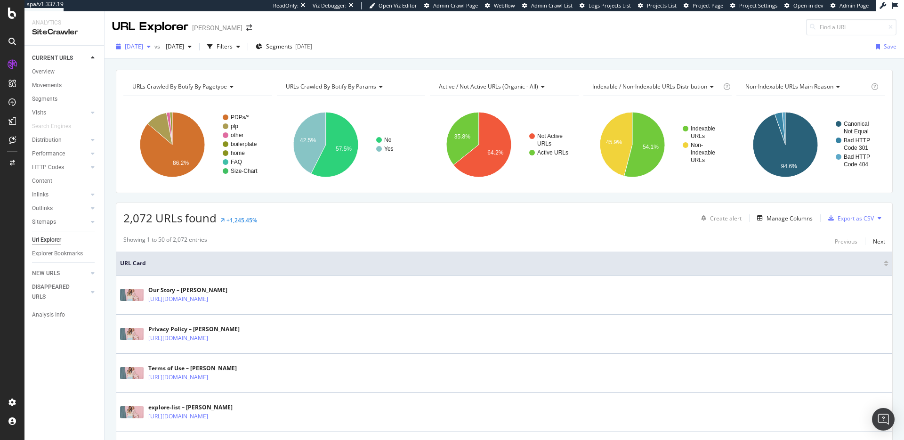
click at [143, 42] on span "[DATE]" at bounding box center [134, 46] width 18 height 8
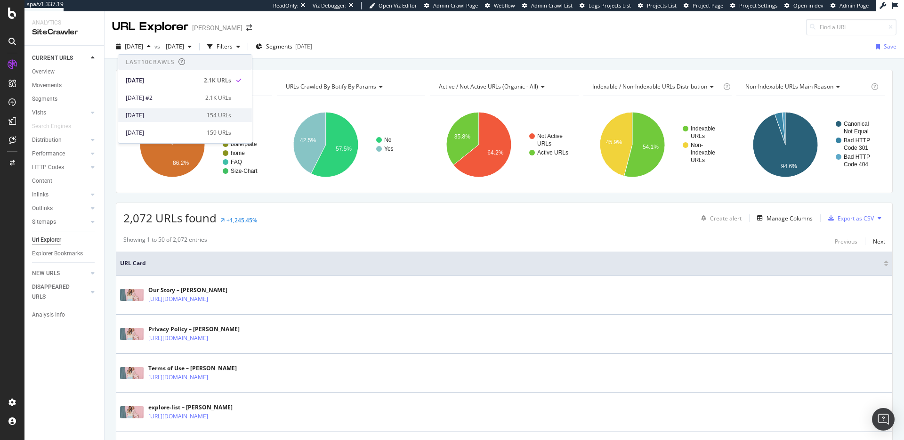
click at [168, 113] on div "2025 Sep. 5th" at bounding box center [163, 115] width 75 height 8
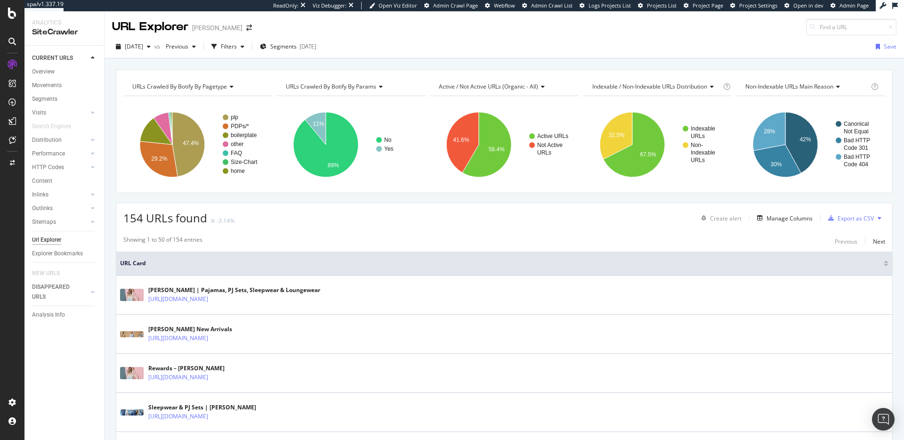
click at [349, 61] on div "URLs Crawled By Botify By pagetype Chart (by Value) Table Expand Export as CSV …" at bounding box center [505, 69] width 800 height 23
click at [162, 165] on icon "A chart." at bounding box center [159, 159] width 38 height 36
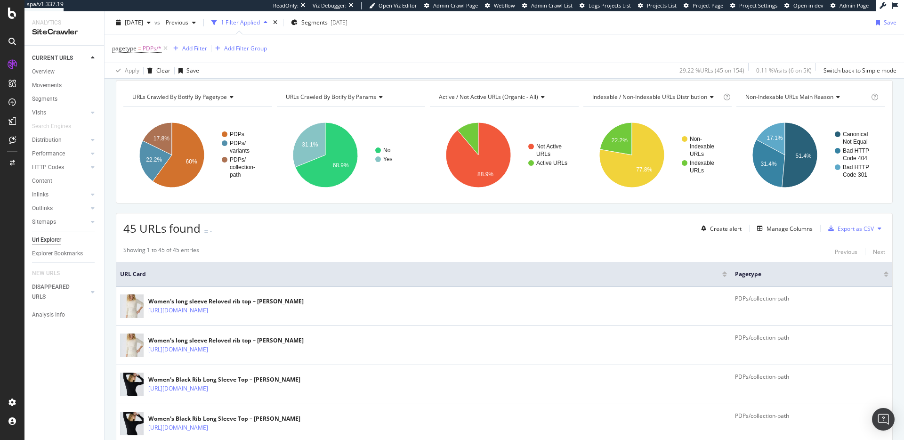
scroll to position [22, 0]
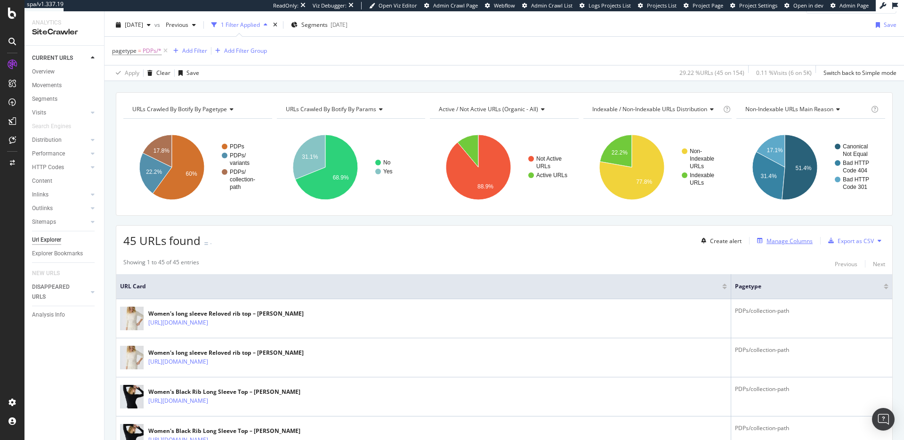
click at [790, 243] on div "Manage Columns" at bounding box center [790, 241] width 46 height 8
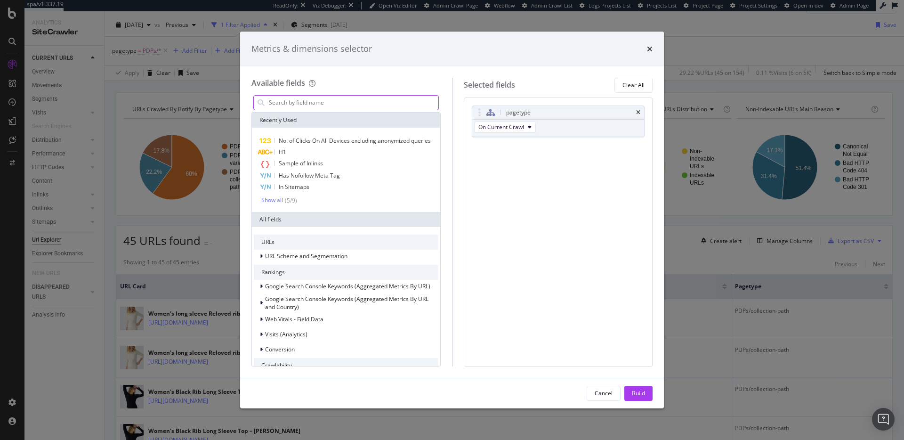
click at [357, 105] on input "modal" at bounding box center [353, 103] width 171 height 14
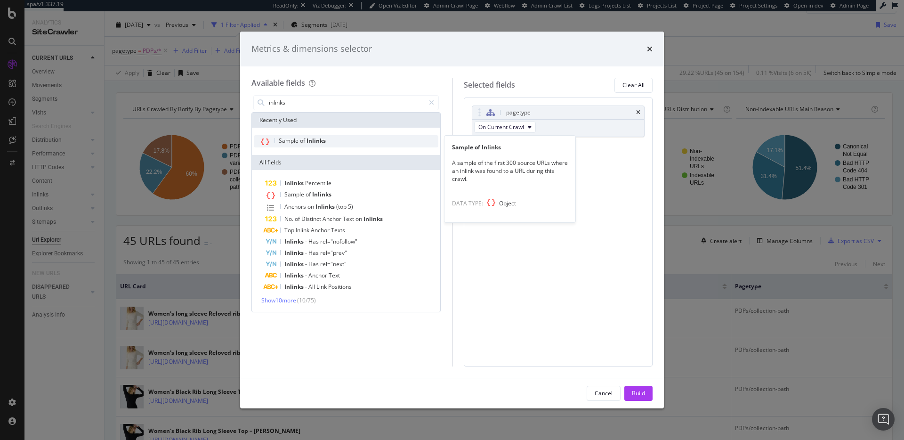
type input "inlinks"
click at [322, 141] on span "Inlinks" at bounding box center [316, 141] width 19 height 8
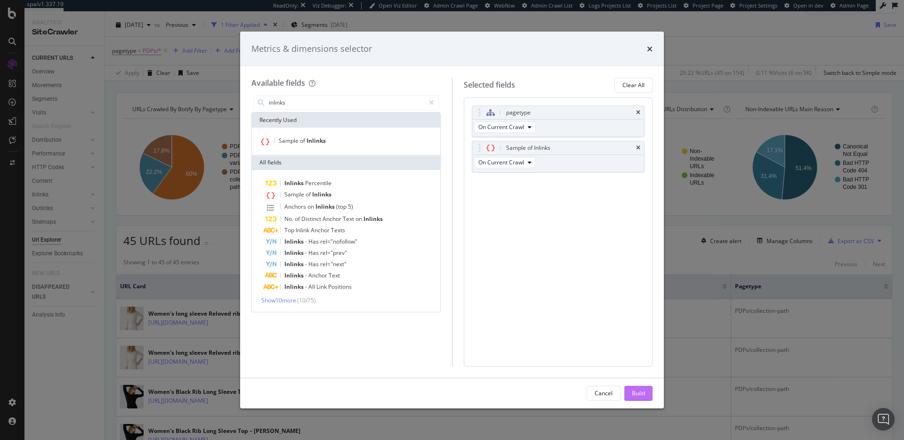
click at [638, 397] on div "Build" at bounding box center [638, 393] width 13 height 8
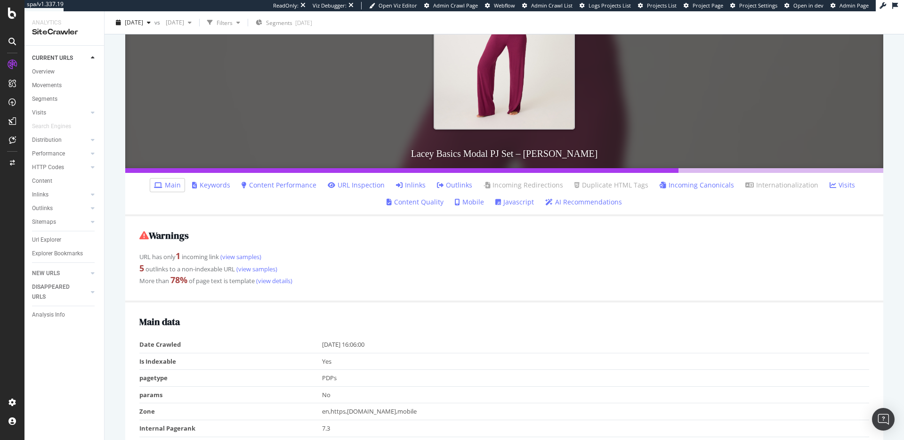
scroll to position [275, 0]
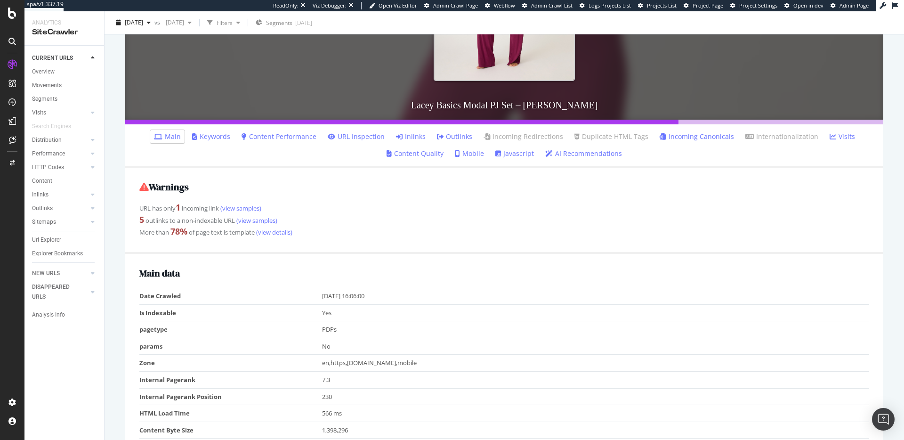
click at [406, 138] on link "Inlinks" at bounding box center [411, 136] width 30 height 9
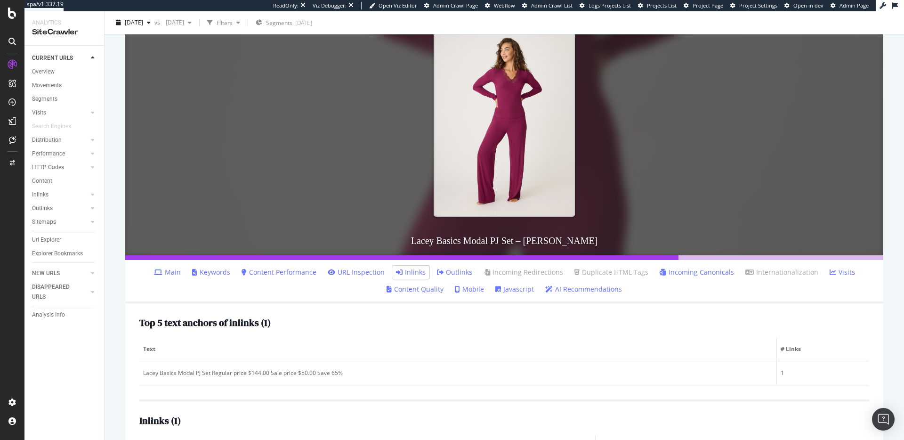
scroll to position [207, 0]
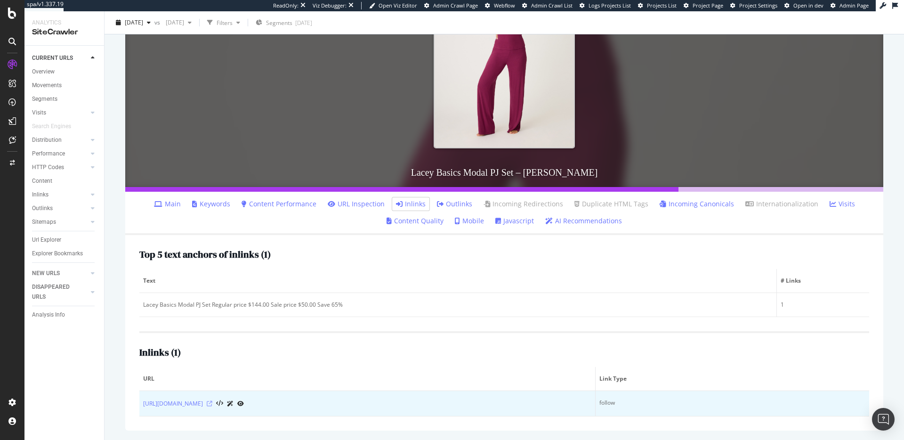
click at [212, 404] on icon at bounding box center [210, 404] width 6 height 6
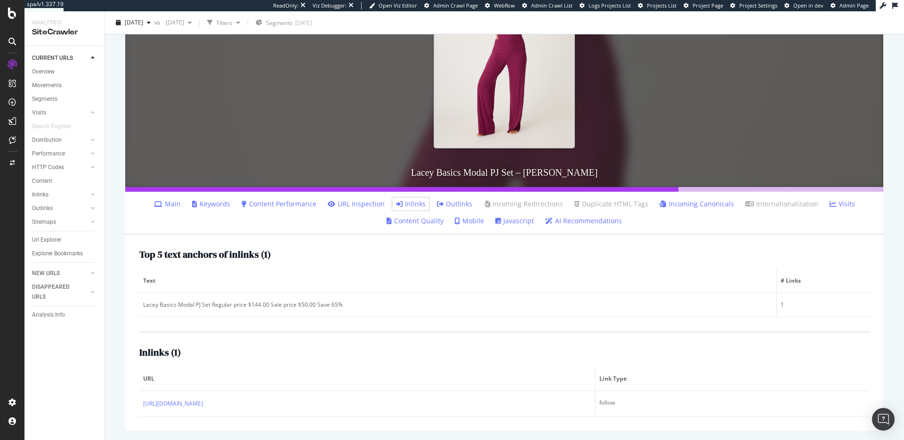
scroll to position [0, 0]
